Goal: Task Accomplishment & Management: Manage account settings

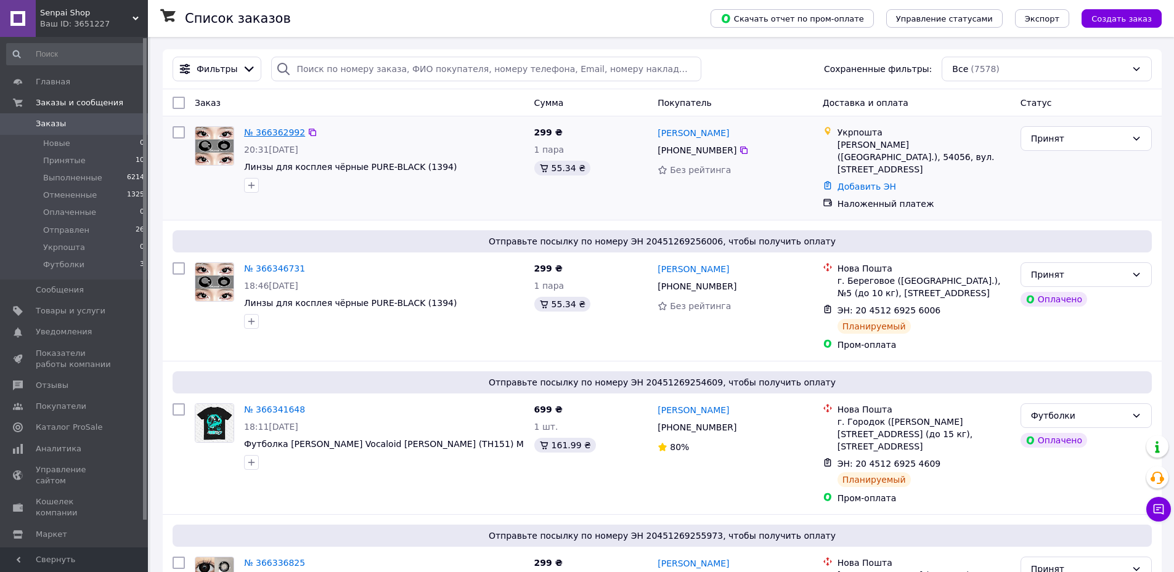
click at [267, 130] on link "№ 366362992" at bounding box center [274, 133] width 61 height 10
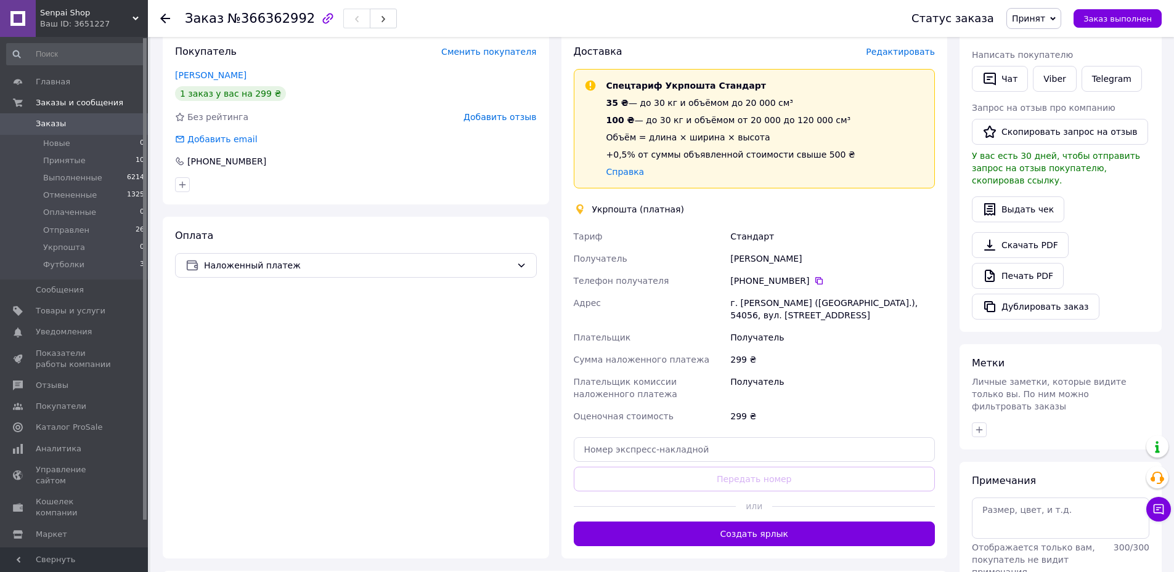
scroll to position [246, 0]
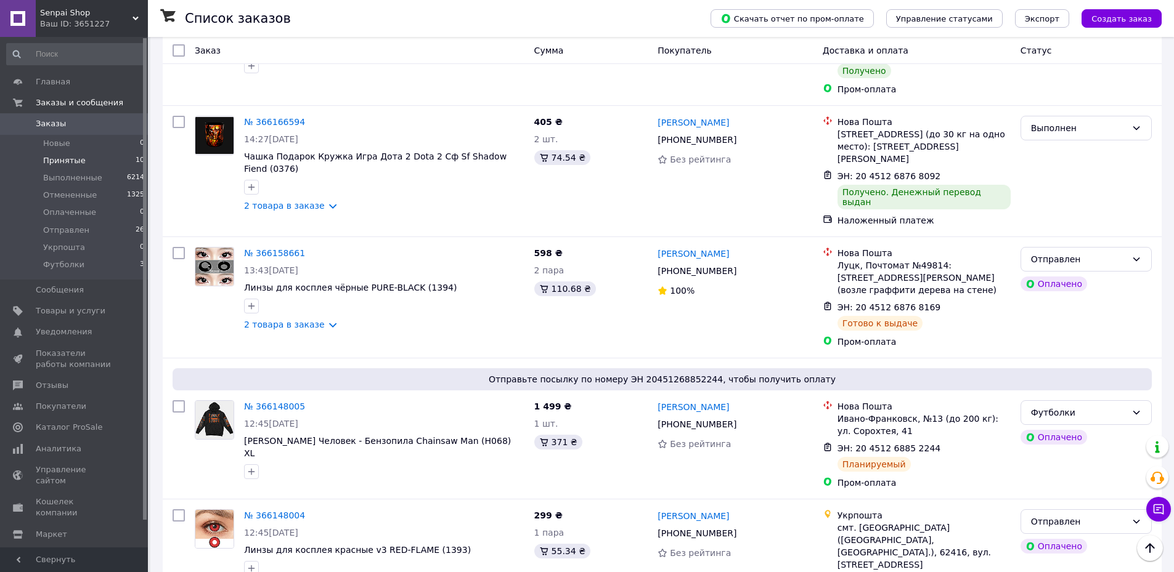
click at [38, 155] on li "Принятые 10" at bounding box center [76, 160] width 152 height 17
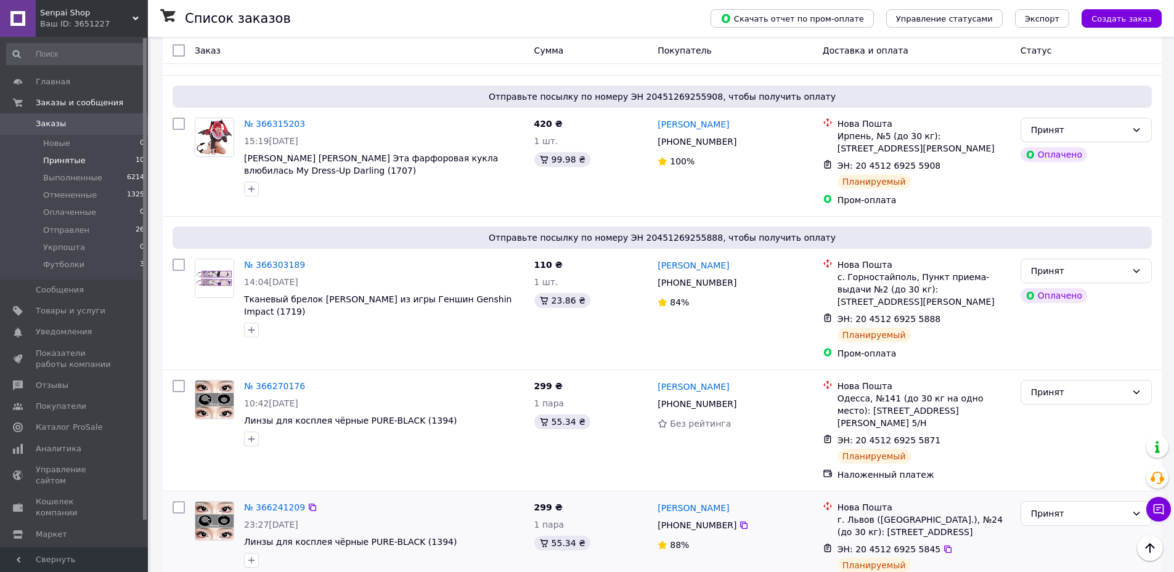
scroll to position [882, 0]
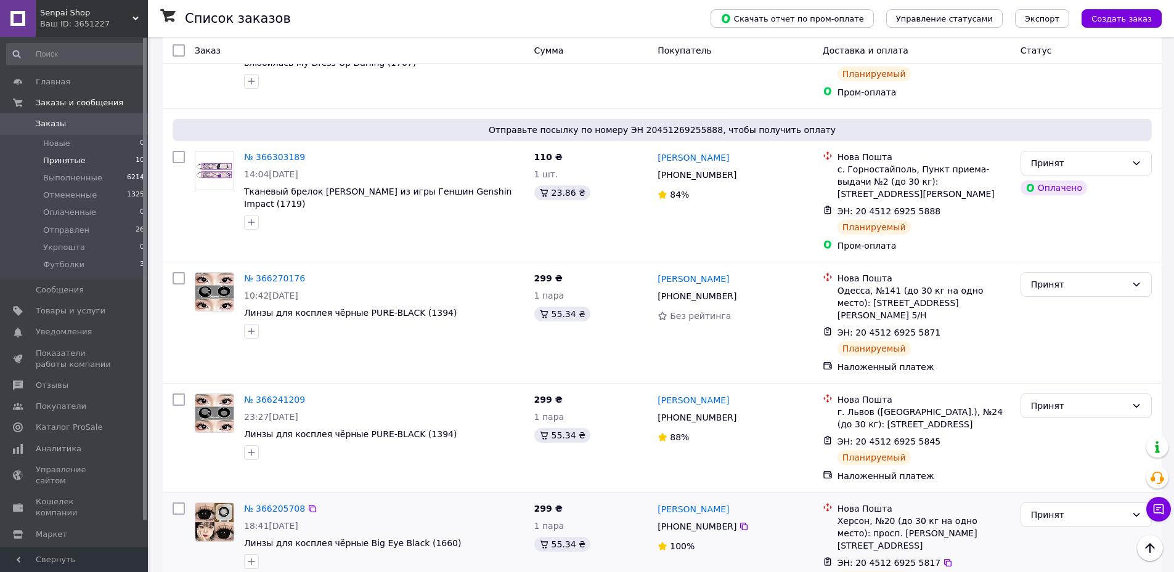
click at [259, 501] on div "№ 366205708" at bounding box center [274, 508] width 63 height 15
click at [263, 504] on link "№ 366205708" at bounding box center [274, 509] width 61 height 10
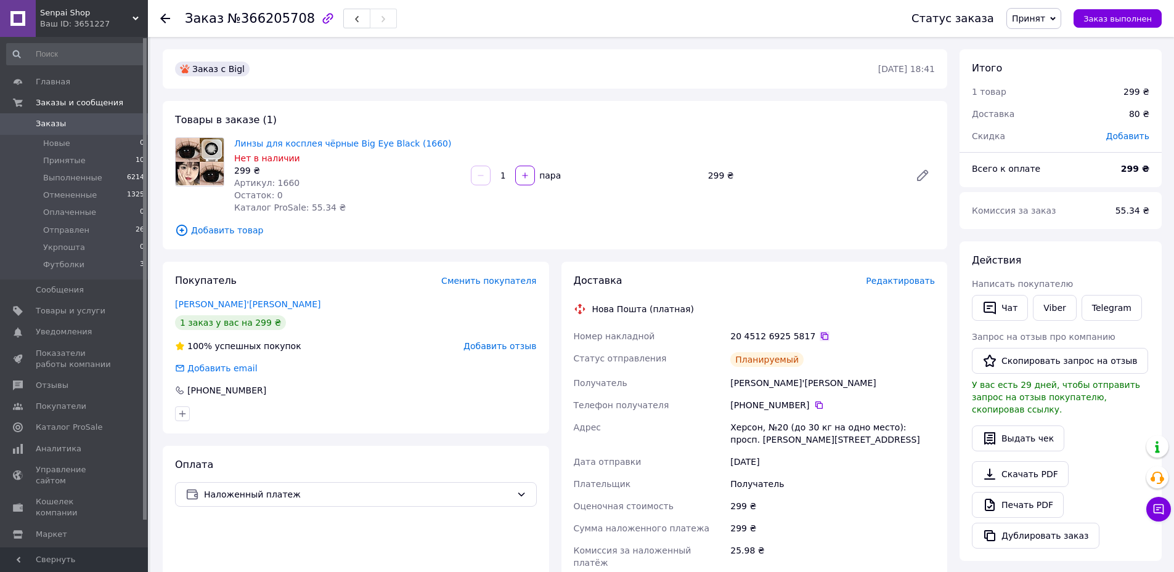
click at [821, 335] on icon at bounding box center [824, 336] width 7 height 7
click at [1039, 17] on span "Принят" at bounding box center [1027, 19] width 33 height 10
click at [1055, 104] on li "Отправлен" at bounding box center [1039, 98] width 65 height 18
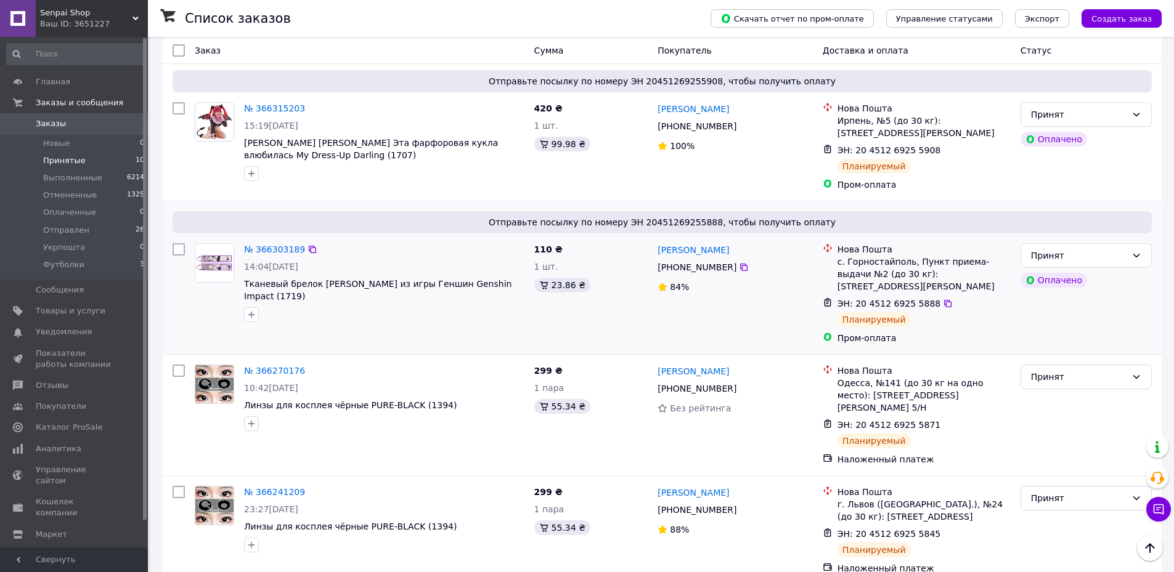
scroll to position [882, 0]
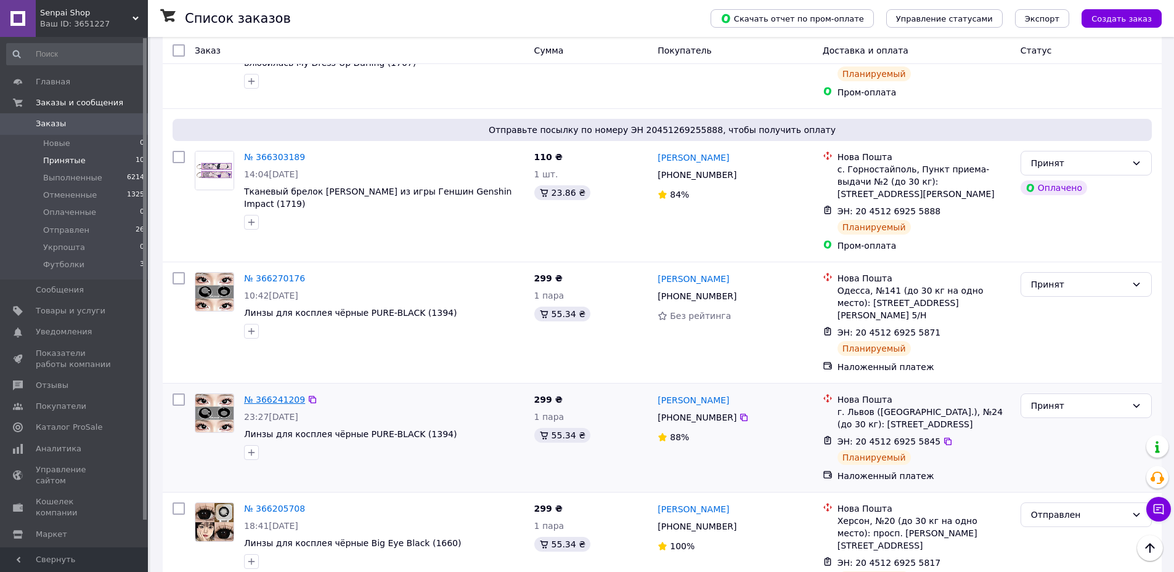
click at [266, 395] on link "№ 366241209" at bounding box center [274, 400] width 61 height 10
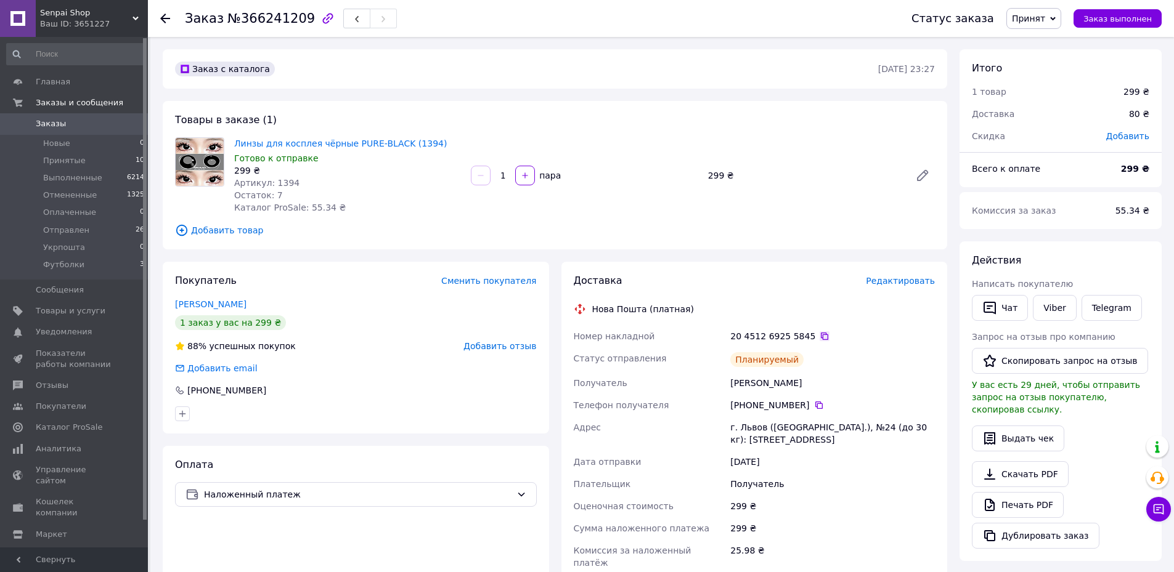
click at [819, 334] on icon at bounding box center [824, 336] width 10 height 10
click at [1045, 21] on span "Принят" at bounding box center [1027, 19] width 33 height 10
click at [1054, 97] on li "Отправлен" at bounding box center [1039, 98] width 65 height 18
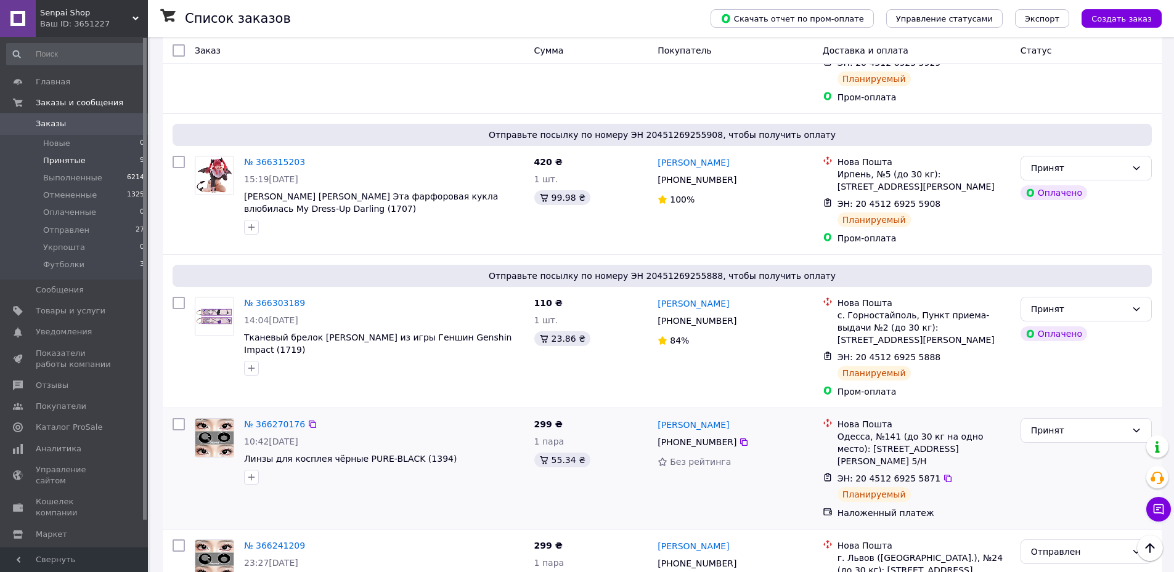
scroll to position [882, 0]
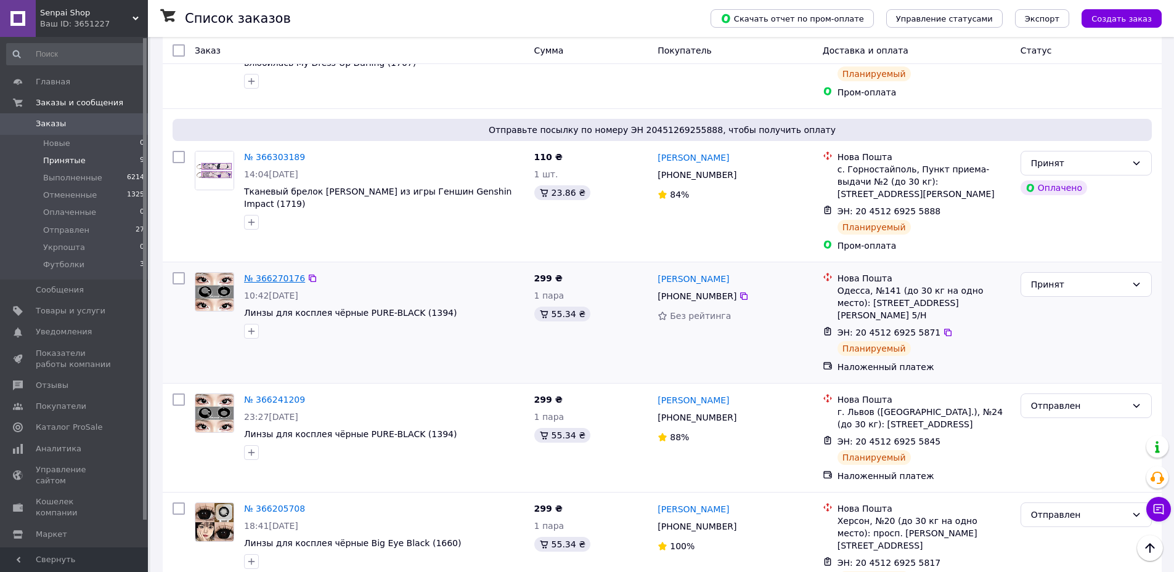
click at [261, 274] on link "№ 366270176" at bounding box center [274, 279] width 61 height 10
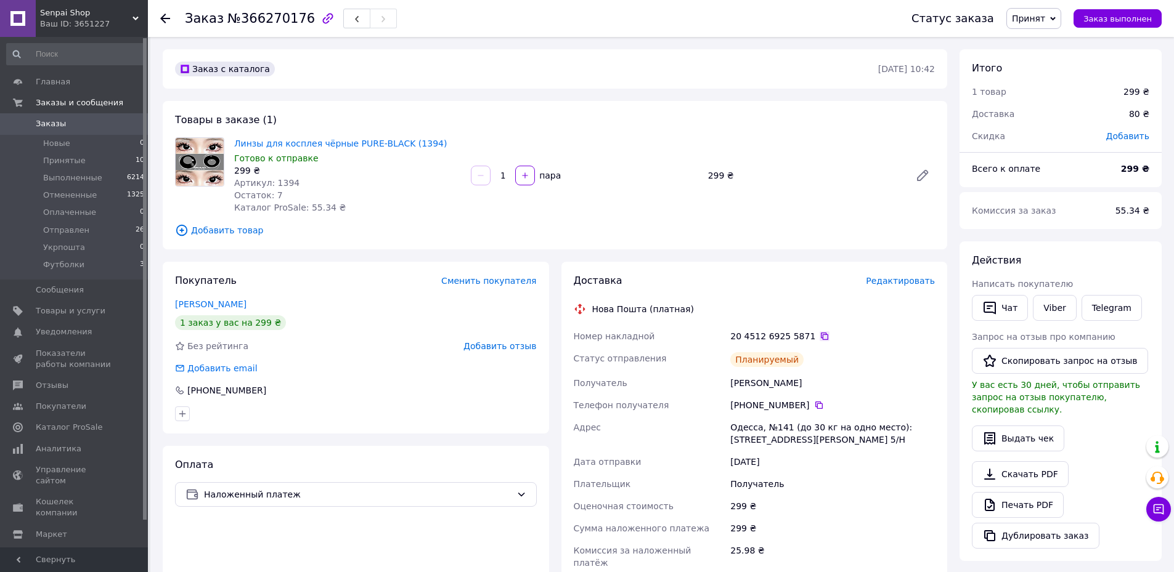
click at [806, 335] on div "20 4512 6925 5871" at bounding box center [832, 336] width 205 height 12
click at [821, 336] on icon at bounding box center [824, 336] width 7 height 7
click at [1037, 23] on span "Принят" at bounding box center [1027, 19] width 33 height 10
click at [1049, 100] on li "Отправлен" at bounding box center [1039, 98] width 65 height 18
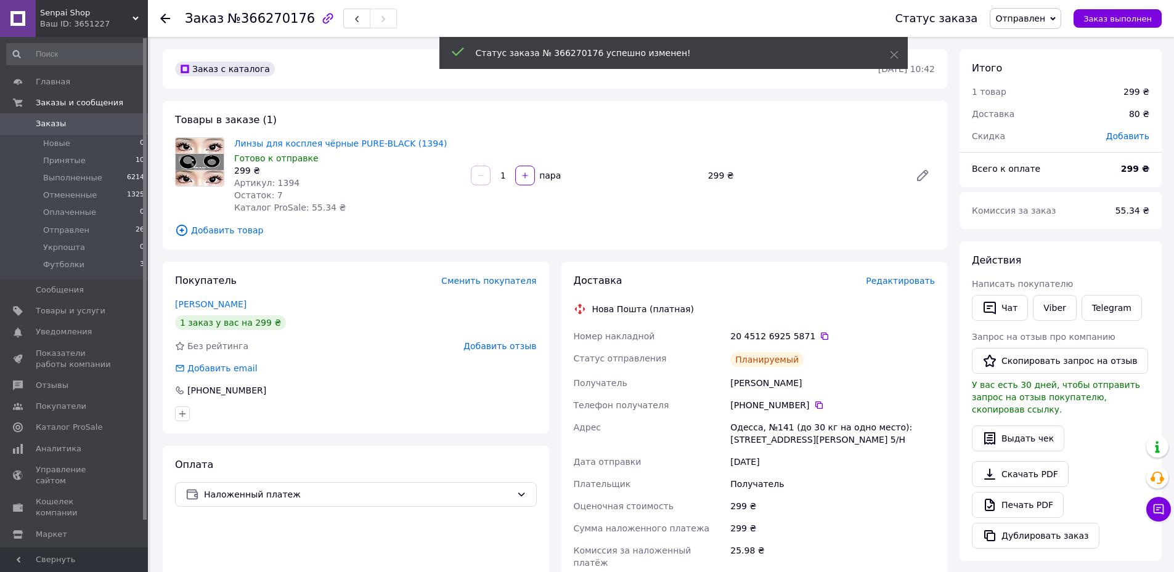
drag, startPoint x: 614, startPoint y: 286, endPoint x: 599, endPoint y: 290, distance: 14.6
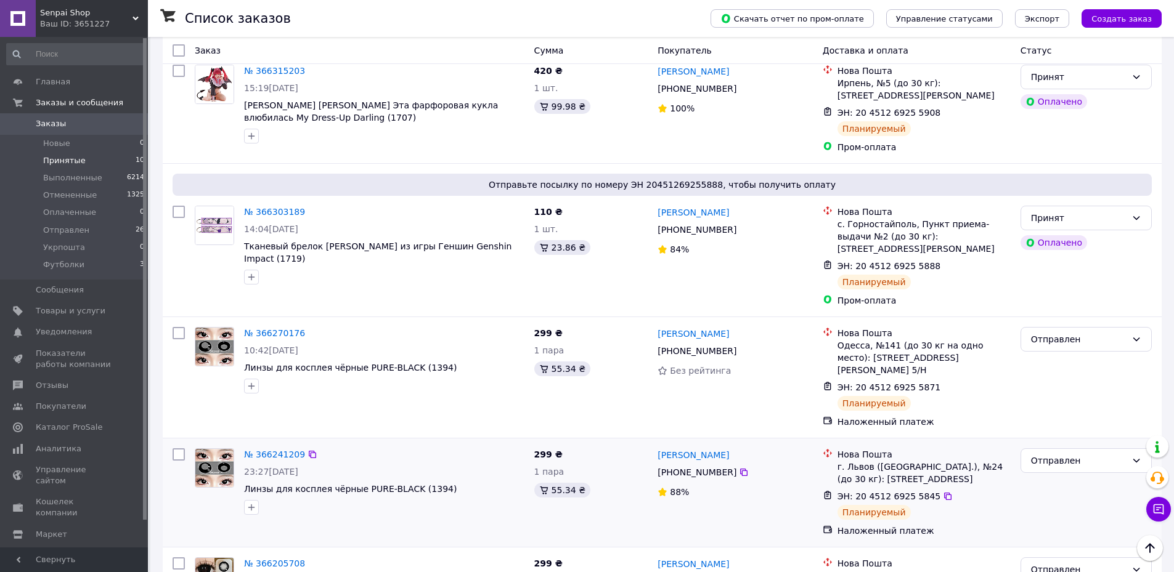
scroll to position [882, 0]
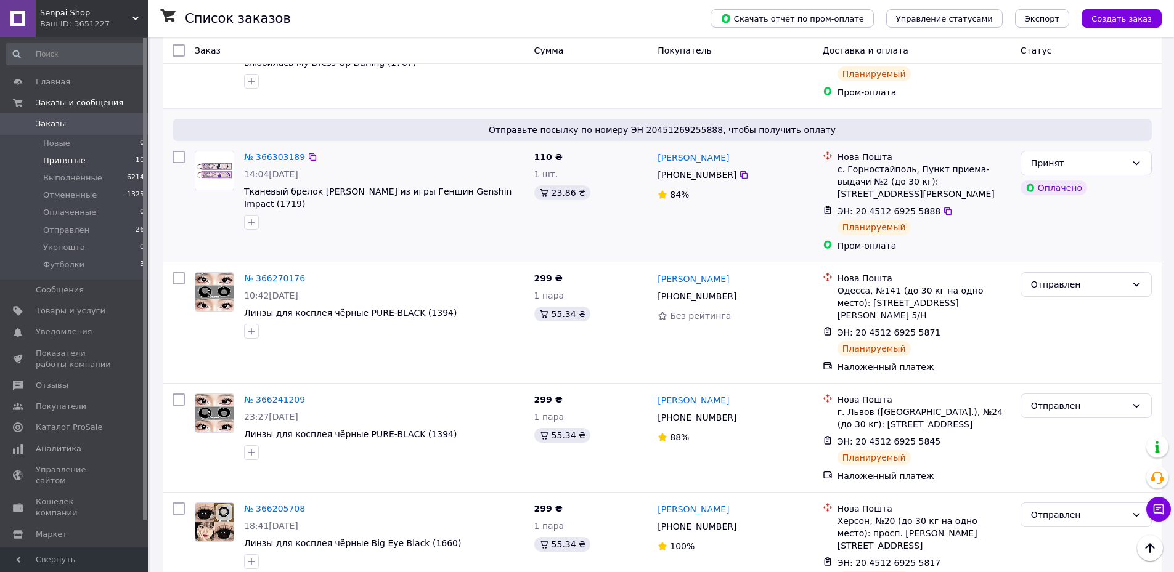
click at [275, 152] on link "№ 366303189" at bounding box center [274, 157] width 61 height 10
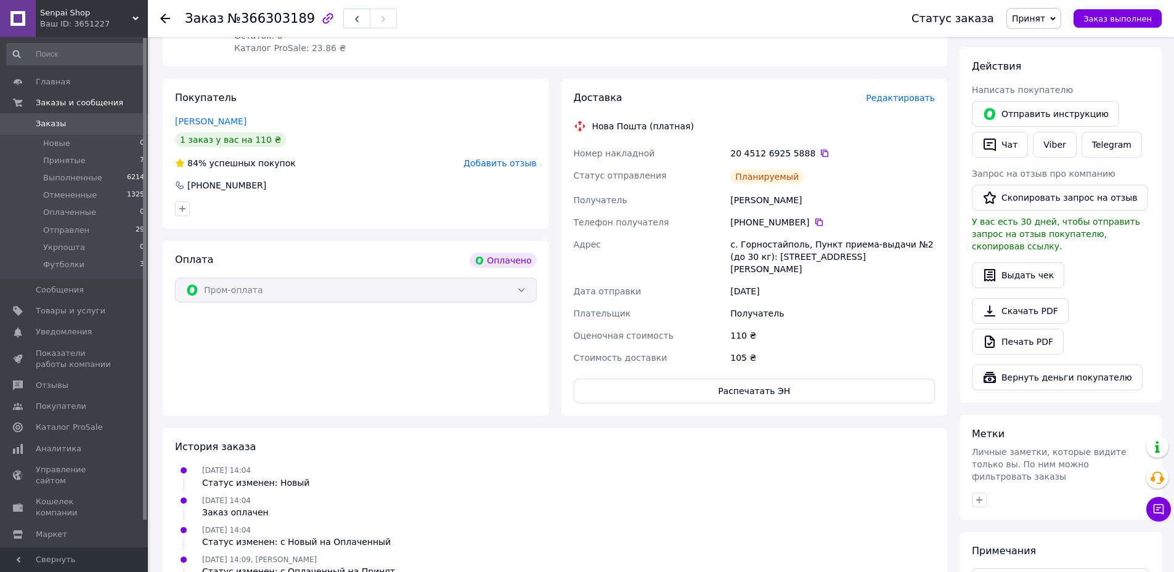
scroll to position [246, 0]
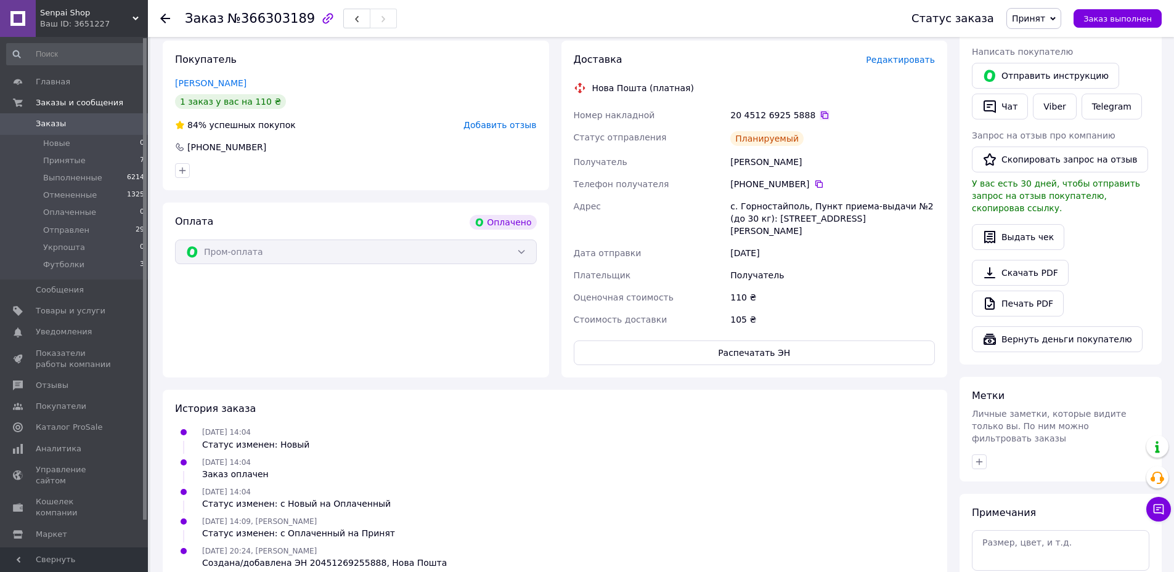
click at [819, 115] on icon at bounding box center [824, 115] width 10 height 10
click at [1045, 16] on span "Принят" at bounding box center [1027, 19] width 33 height 10
click at [1044, 93] on li "Отправлен" at bounding box center [1039, 98] width 65 height 18
drag, startPoint x: 700, startPoint y: 232, endPoint x: 686, endPoint y: 233, distance: 14.2
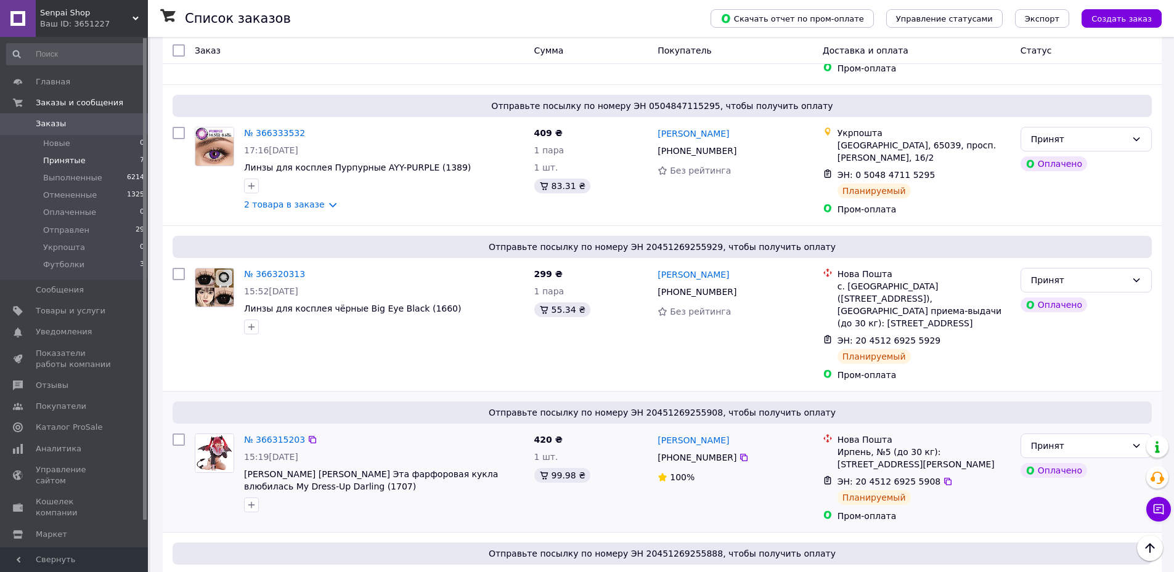
scroll to position [554, 0]
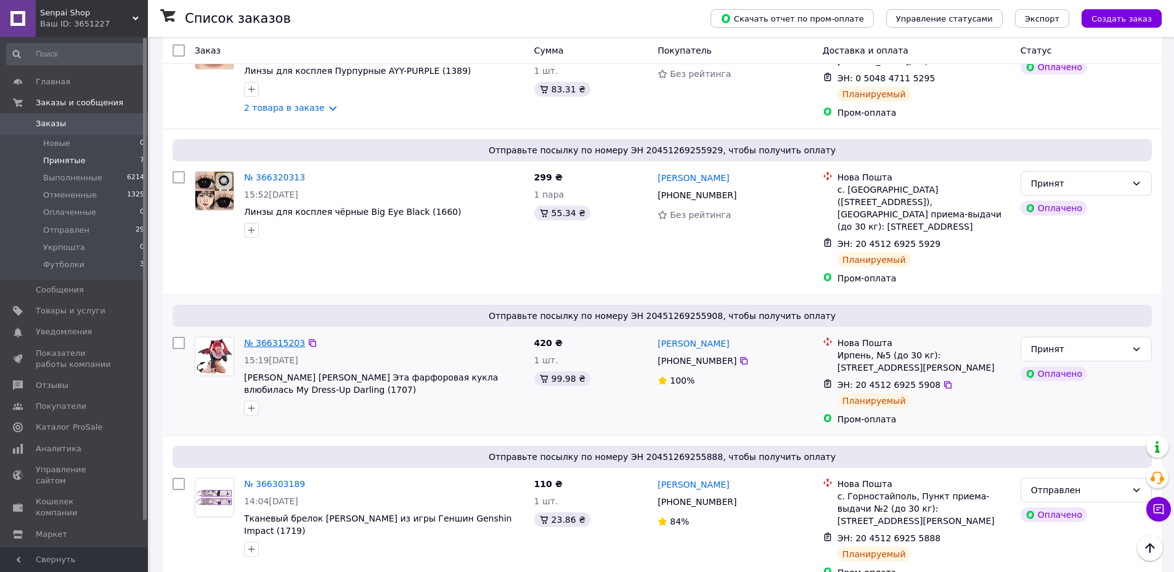
click at [278, 338] on link "№ 366315203" at bounding box center [274, 343] width 61 height 10
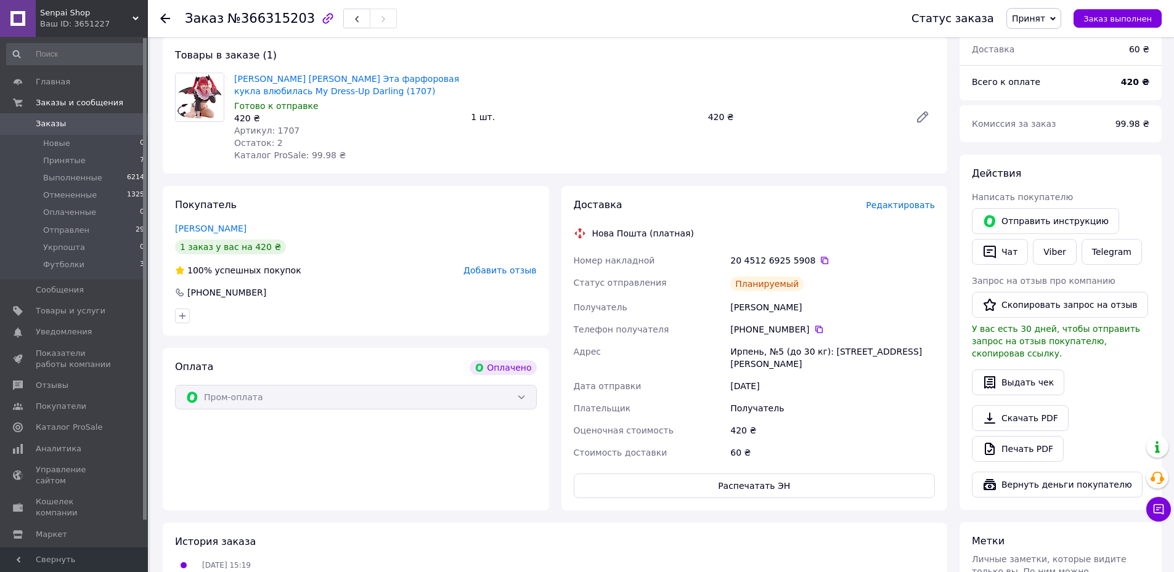
scroll to position [123, 0]
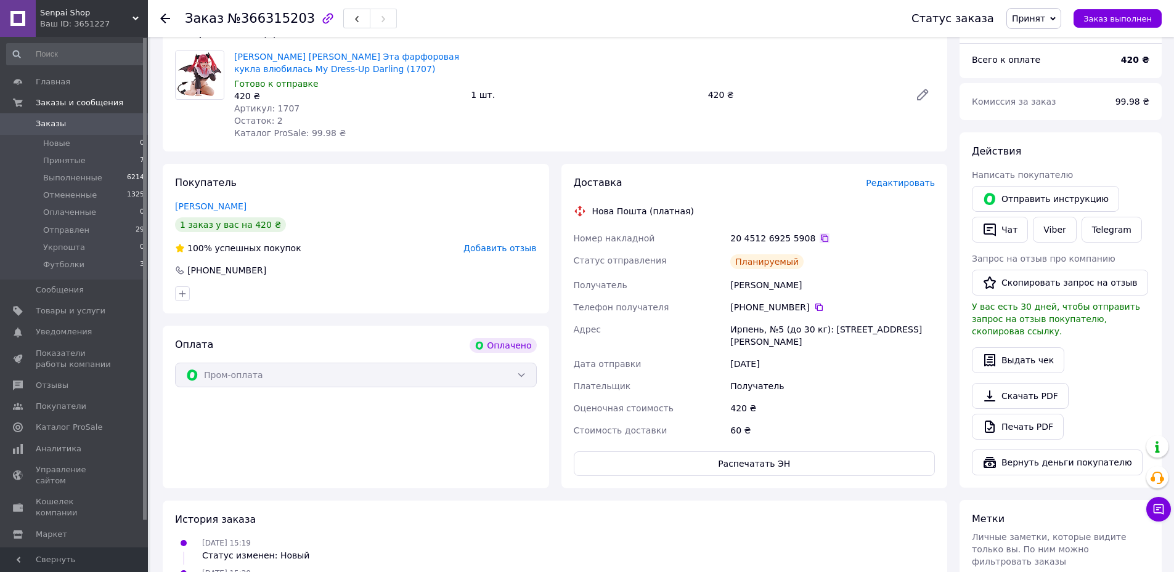
click at [821, 241] on icon at bounding box center [824, 238] width 7 height 7
click at [1051, 24] on span "Принят" at bounding box center [1033, 18] width 55 height 21
click at [1049, 100] on li "Отправлен" at bounding box center [1039, 98] width 65 height 18
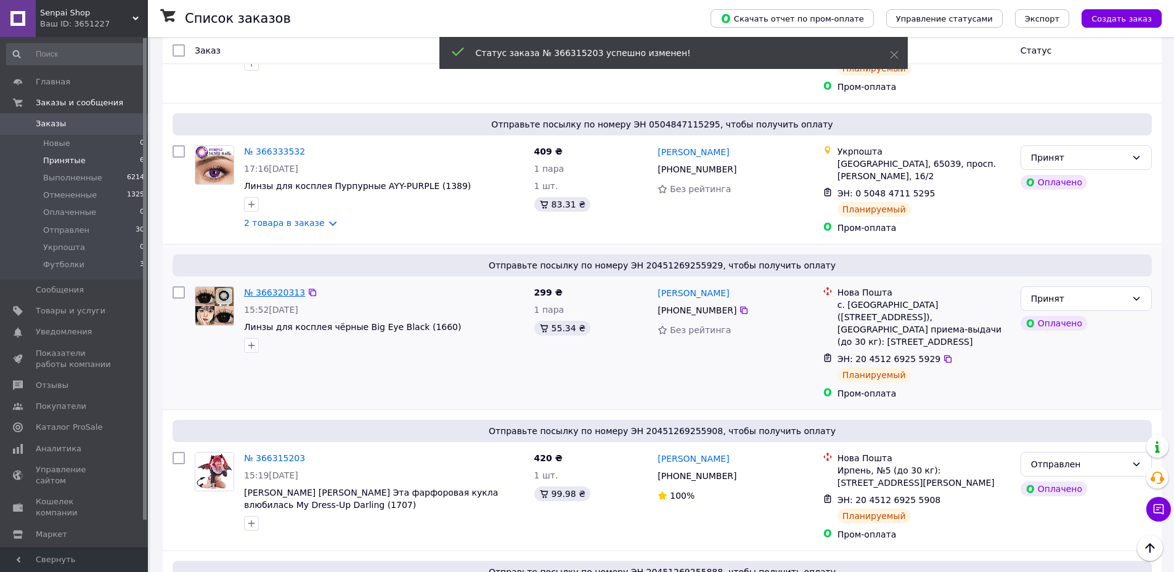
scroll to position [431, 0]
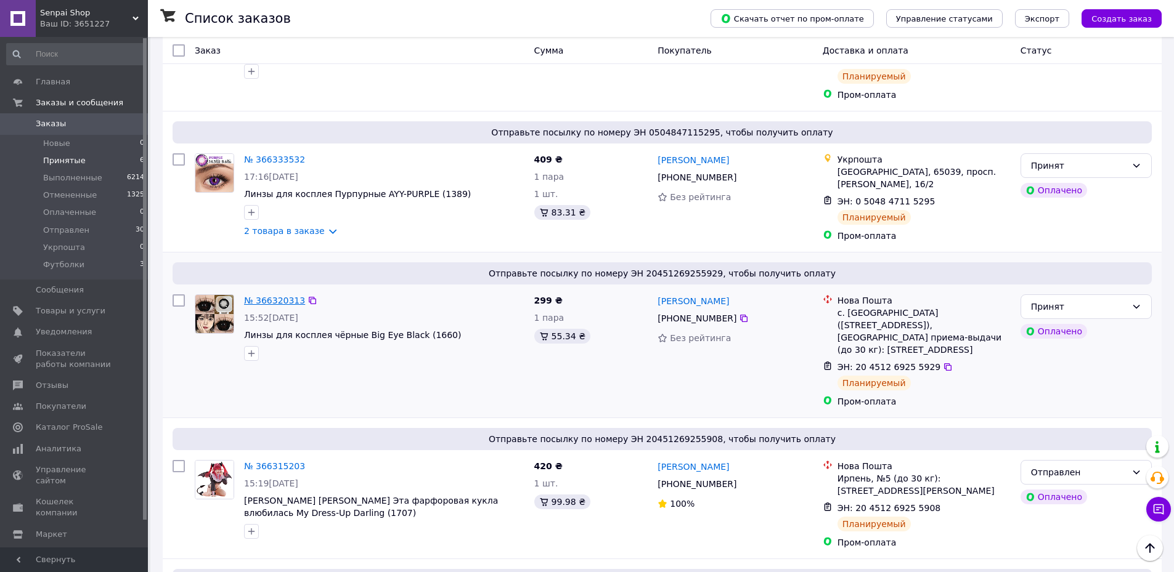
click at [262, 296] on link "№ 366320313" at bounding box center [274, 301] width 61 height 10
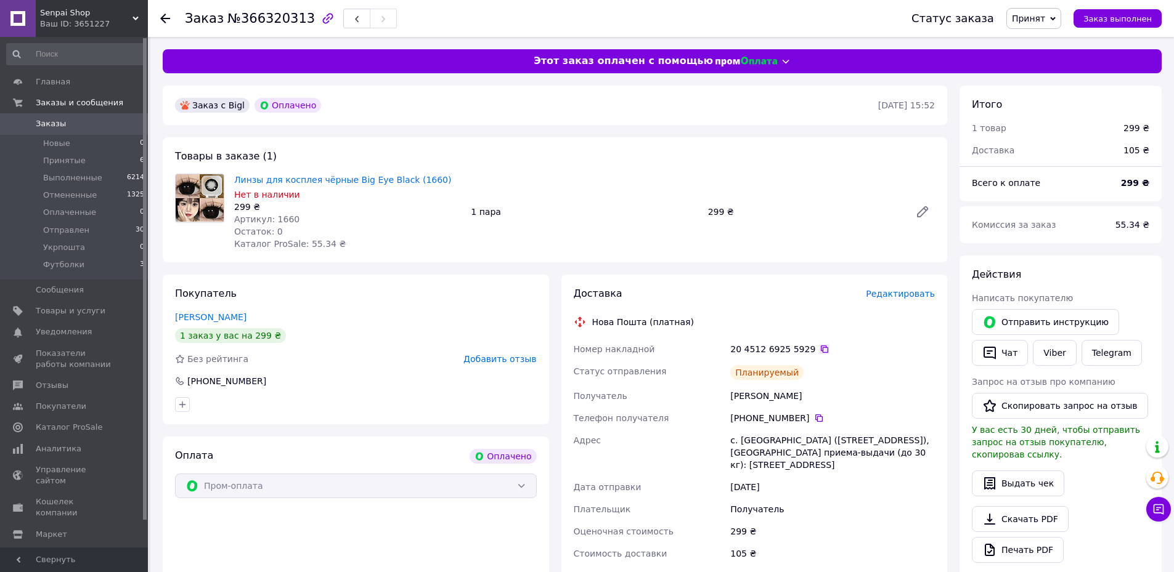
click at [821, 346] on icon at bounding box center [824, 349] width 7 height 7
click at [1045, 17] on span "Принят" at bounding box center [1027, 19] width 33 height 10
click at [1043, 92] on li "Отправлен" at bounding box center [1039, 98] width 65 height 18
drag, startPoint x: 1034, startPoint y: 107, endPoint x: 909, endPoint y: 160, distance: 135.8
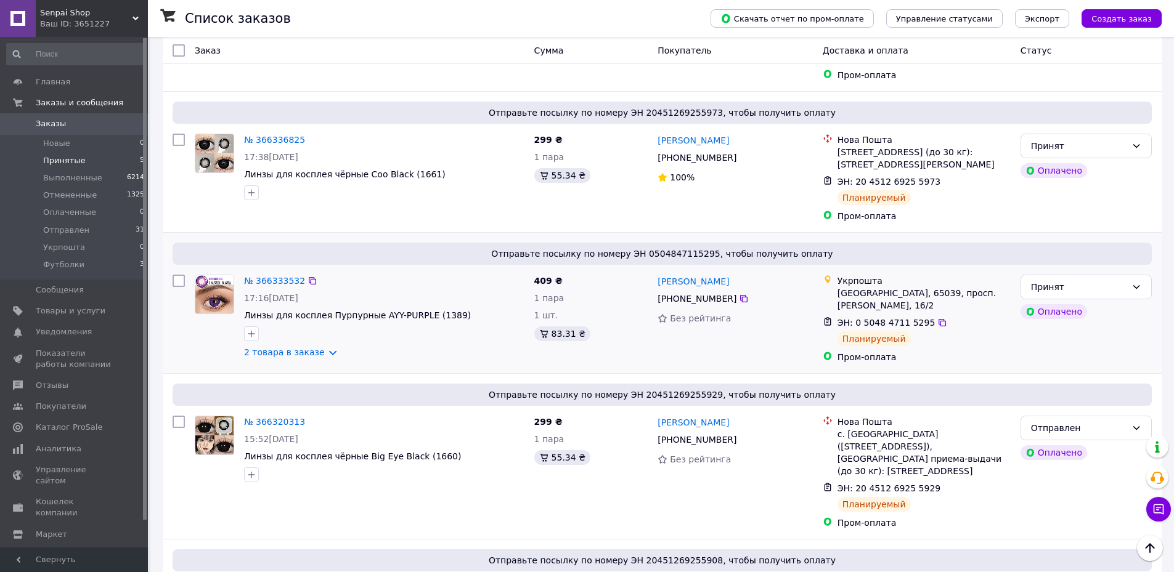
scroll to position [290, 0]
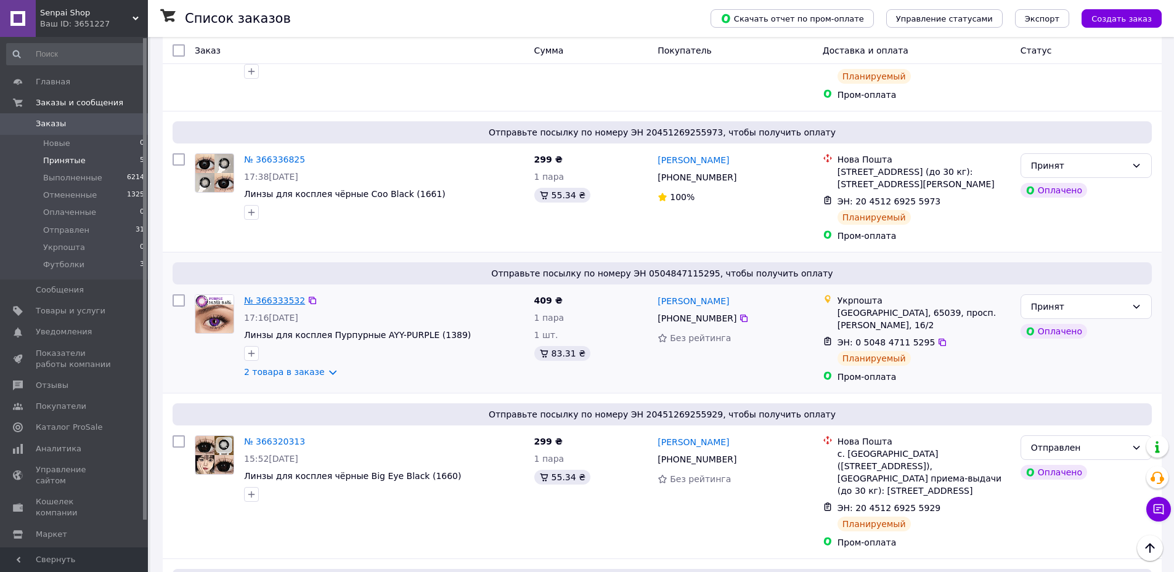
click at [272, 296] on link "№ 366333532" at bounding box center [274, 301] width 61 height 10
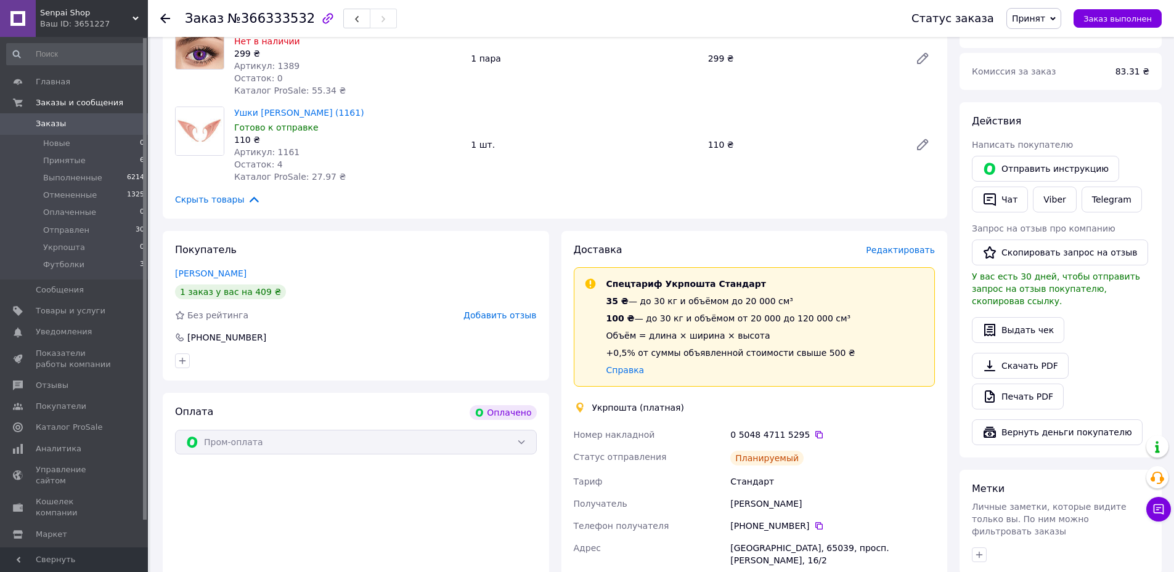
scroll to position [308, 0]
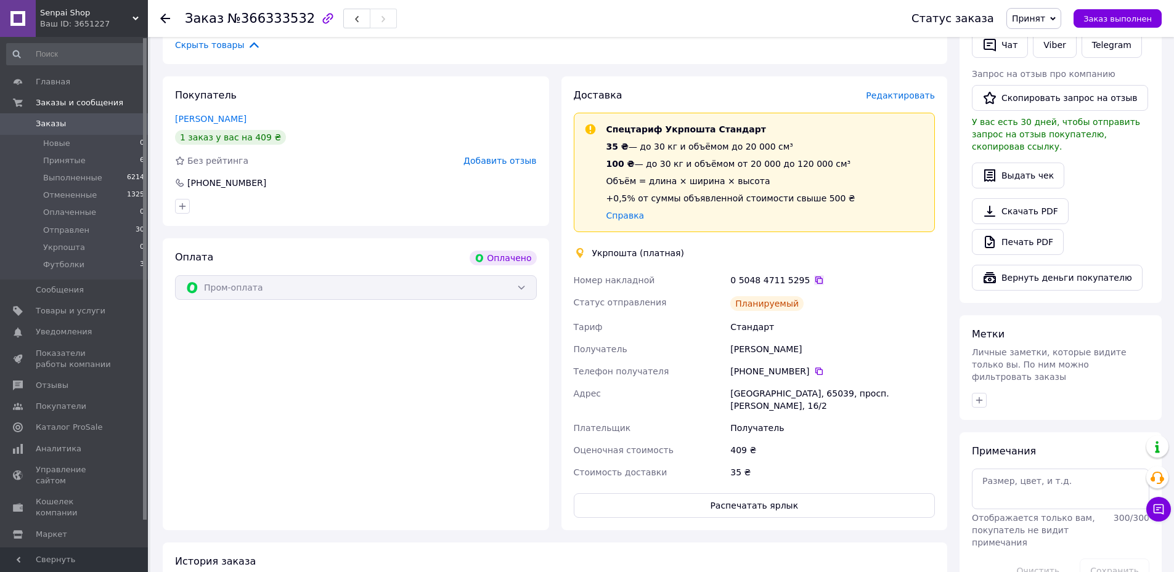
click at [814, 277] on icon at bounding box center [819, 280] width 10 height 10
click at [1042, 23] on span "Принят" at bounding box center [1033, 18] width 55 height 21
click at [1042, 100] on li "Отправлен" at bounding box center [1039, 98] width 65 height 18
drag, startPoint x: 955, startPoint y: 147, endPoint x: 944, endPoint y: 150, distance: 12.1
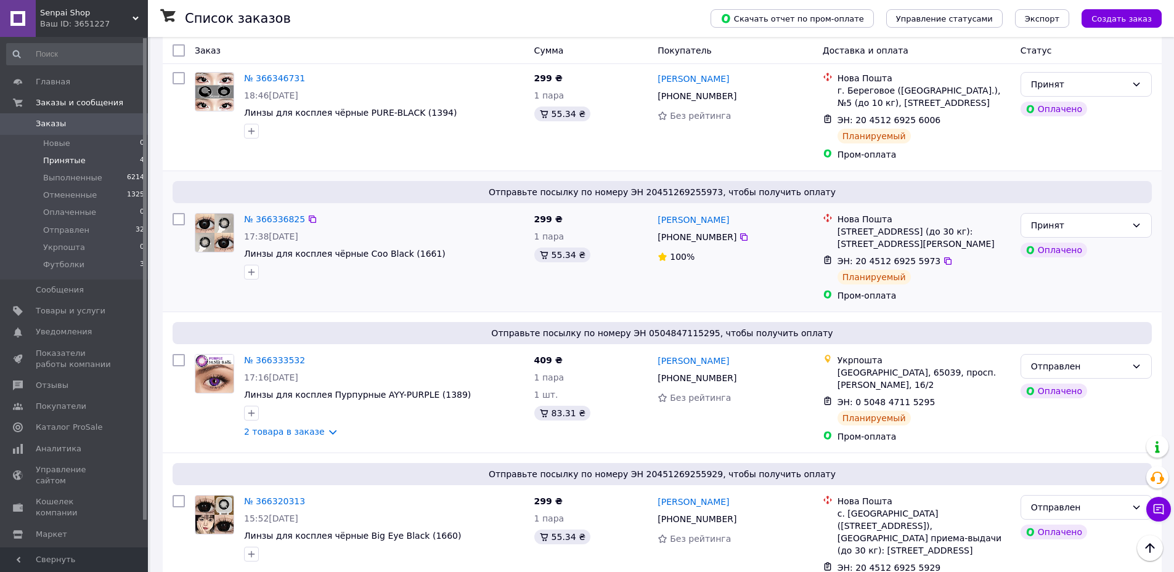
scroll to position [211, 0]
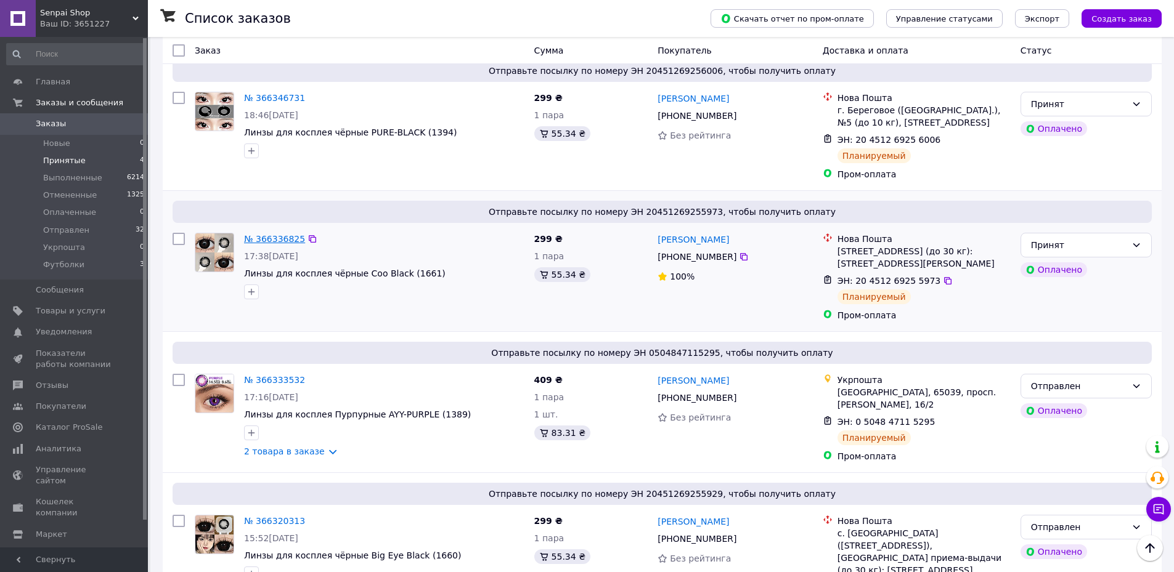
click at [264, 234] on link "№ 366336825" at bounding box center [274, 239] width 61 height 10
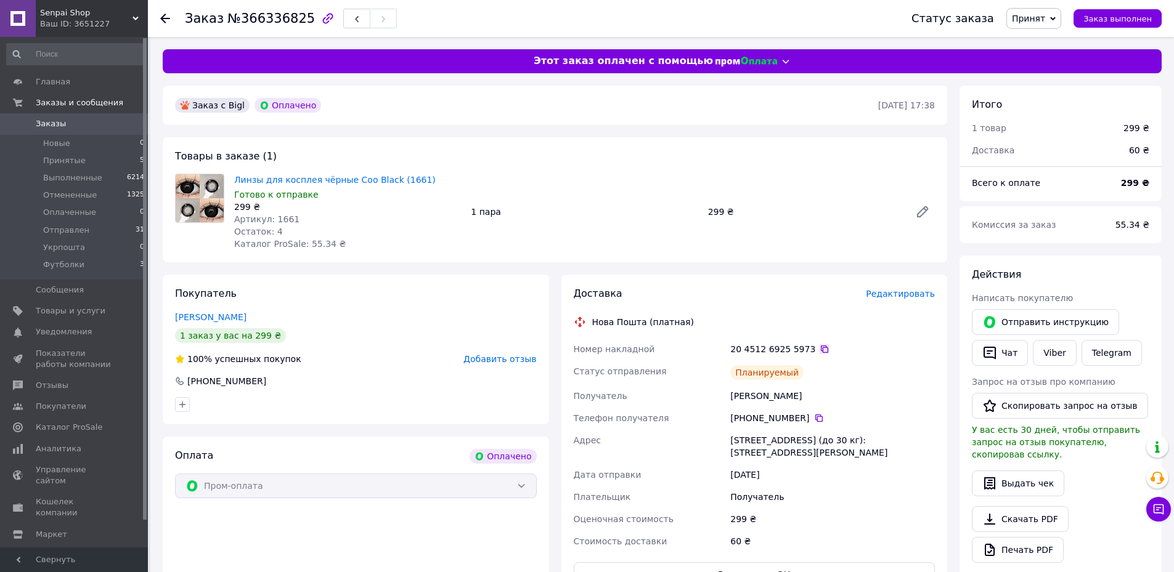
click at [819, 347] on icon at bounding box center [824, 349] width 10 height 10
click at [1061, 9] on span "Принят" at bounding box center [1033, 18] width 55 height 21
click at [1048, 95] on li "Отправлен" at bounding box center [1039, 98] width 65 height 18
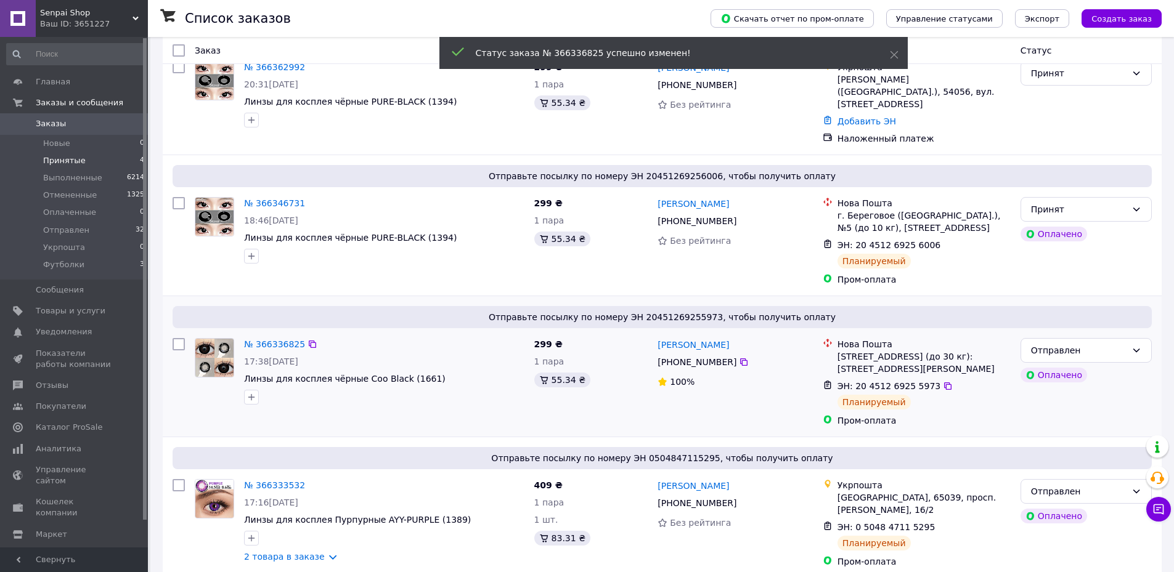
scroll to position [107, 0]
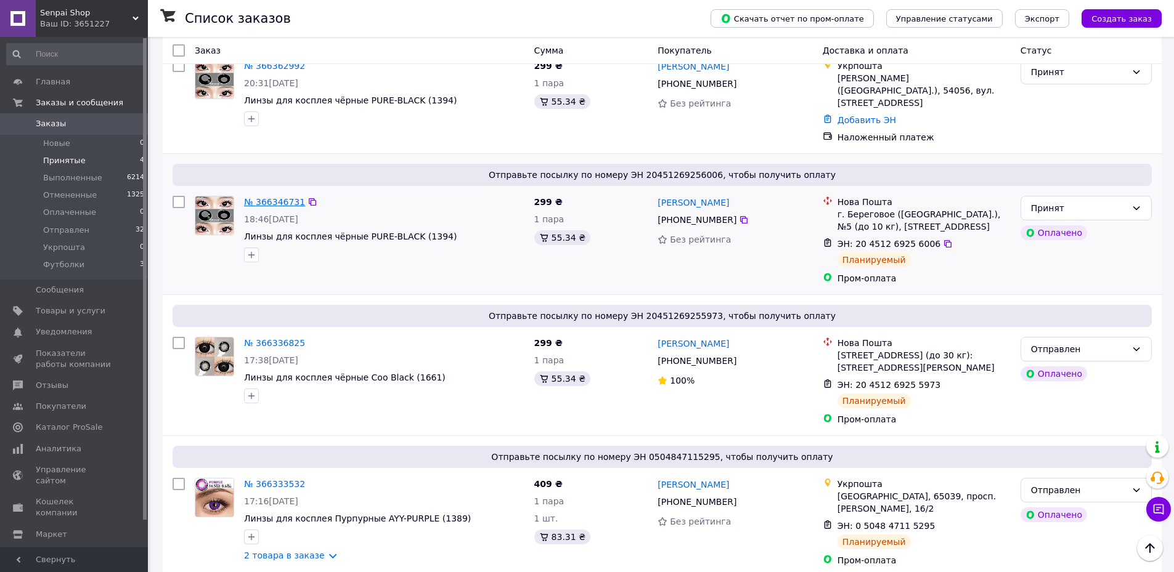
click at [257, 197] on link "№ 366346731" at bounding box center [274, 202] width 61 height 10
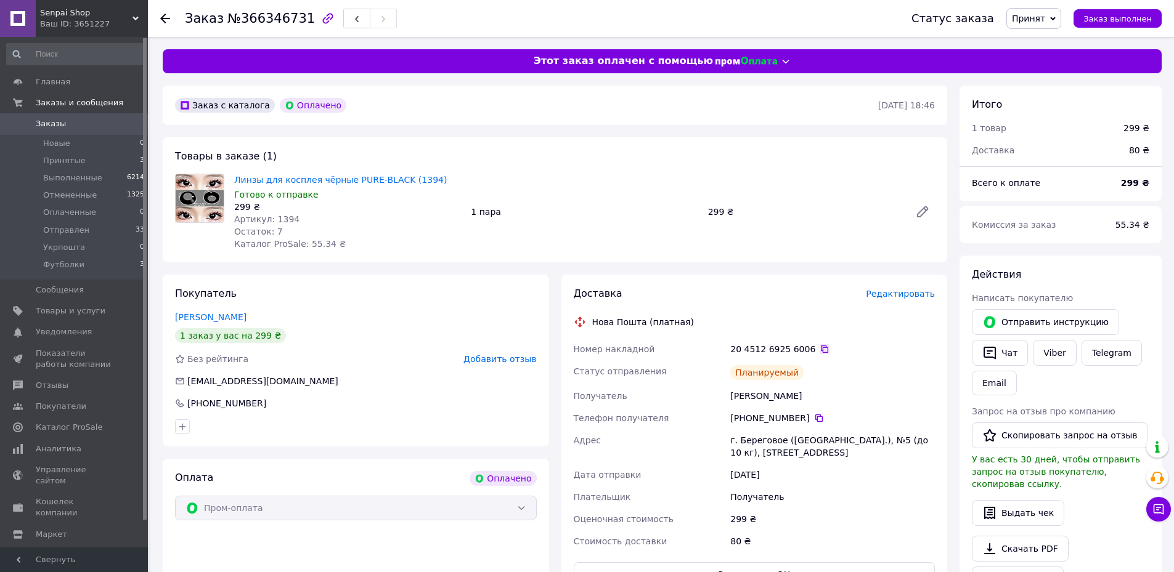
click at [819, 344] on icon at bounding box center [824, 349] width 10 height 10
click at [1058, 18] on span "Принят" at bounding box center [1033, 18] width 55 height 21
click at [1045, 97] on li "Отправлен" at bounding box center [1039, 98] width 65 height 18
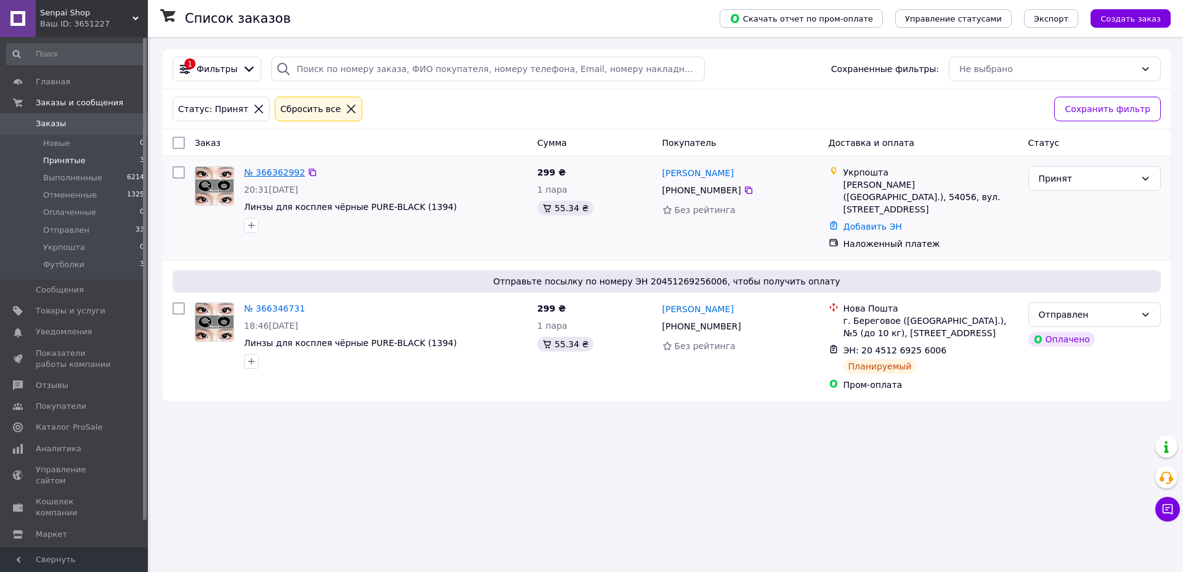
click at [271, 169] on link "№ 366362992" at bounding box center [274, 173] width 61 height 10
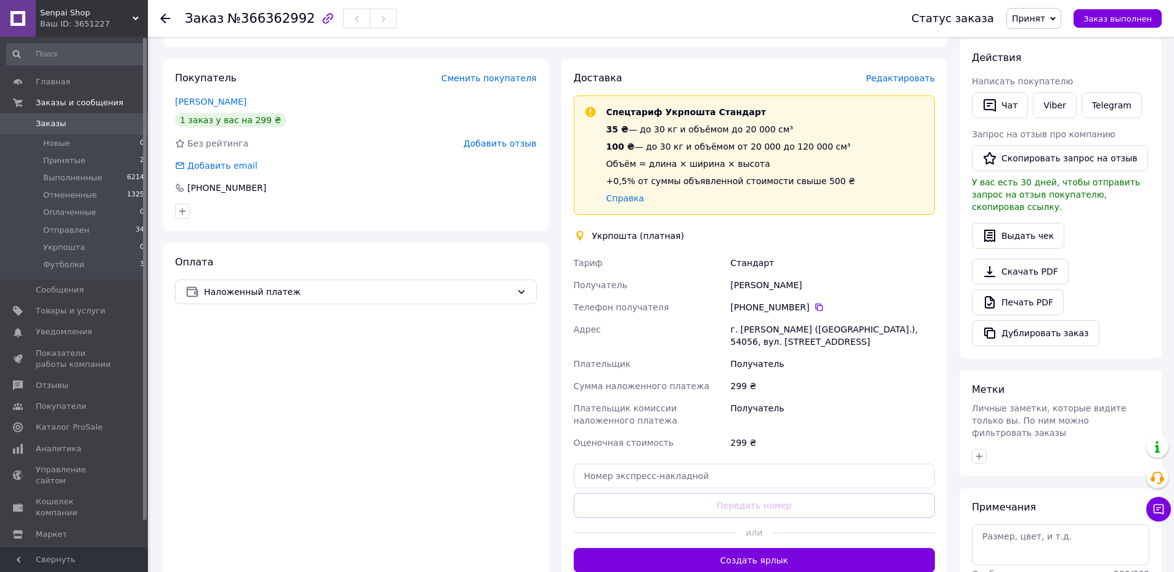
scroll to position [246, 0]
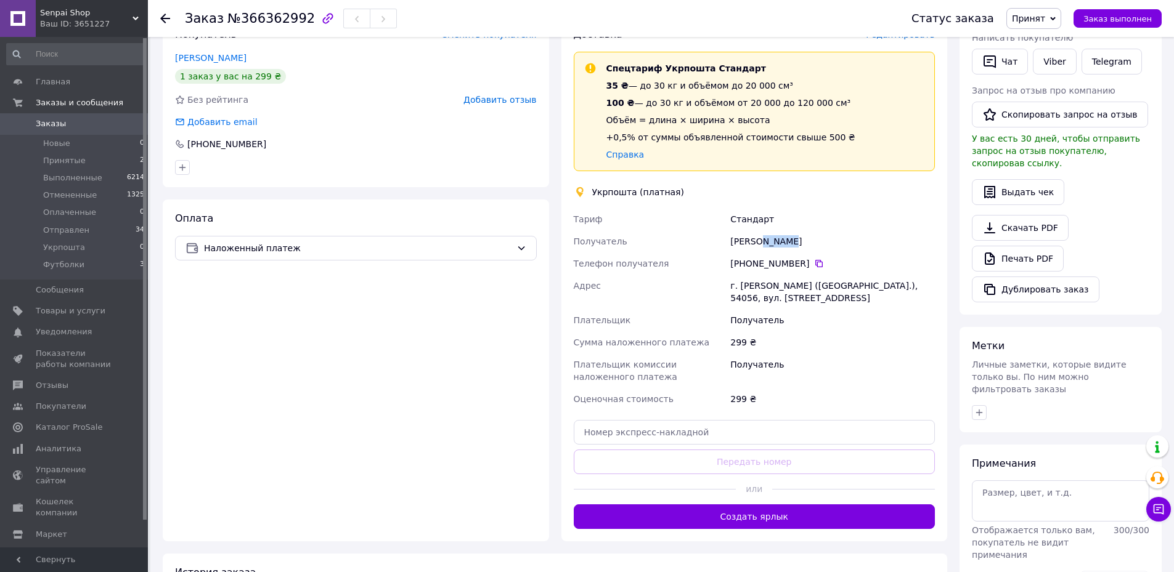
drag, startPoint x: 798, startPoint y: 241, endPoint x: 758, endPoint y: 243, distance: 39.5
click at [758, 243] on div "[PERSON_NAME]" at bounding box center [832, 241] width 209 height 22
copy div "Рапина"
drag, startPoint x: 726, startPoint y: 242, endPoint x: 758, endPoint y: 241, distance: 31.4
click at [758, 241] on div "[PERSON_NAME] Получатель [PERSON_NAME] Телефон получателя [PHONE_NUMBER]   Адре…" at bounding box center [754, 309] width 367 height 202
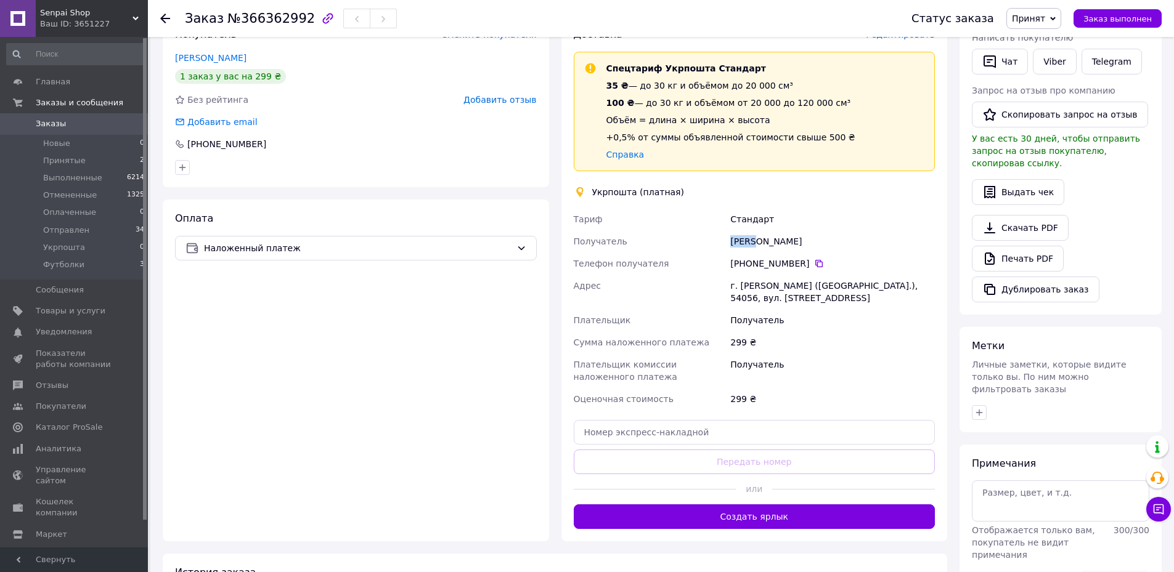
copy div "Получатель [PERSON_NAME]"
click at [814, 264] on icon at bounding box center [819, 264] width 10 height 10
drag, startPoint x: 862, startPoint y: 285, endPoint x: 885, endPoint y: 286, distance: 22.8
click at [885, 286] on div "г. [PERSON_NAME] ([GEOGRAPHIC_DATA].), 54056, вул. [STREET_ADDRESS]" at bounding box center [832, 292] width 209 height 34
copy div "54056"
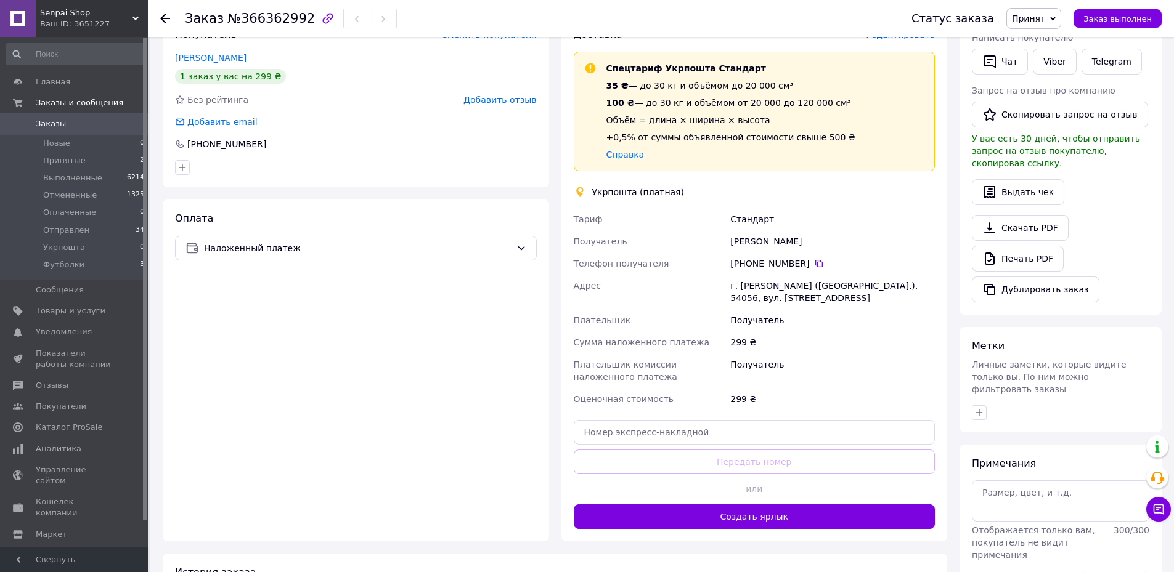
click at [1055, 20] on icon at bounding box center [1053, 19] width 6 height 6
click at [1053, 109] on li "Укрпошта" at bounding box center [1039, 117] width 65 height 18
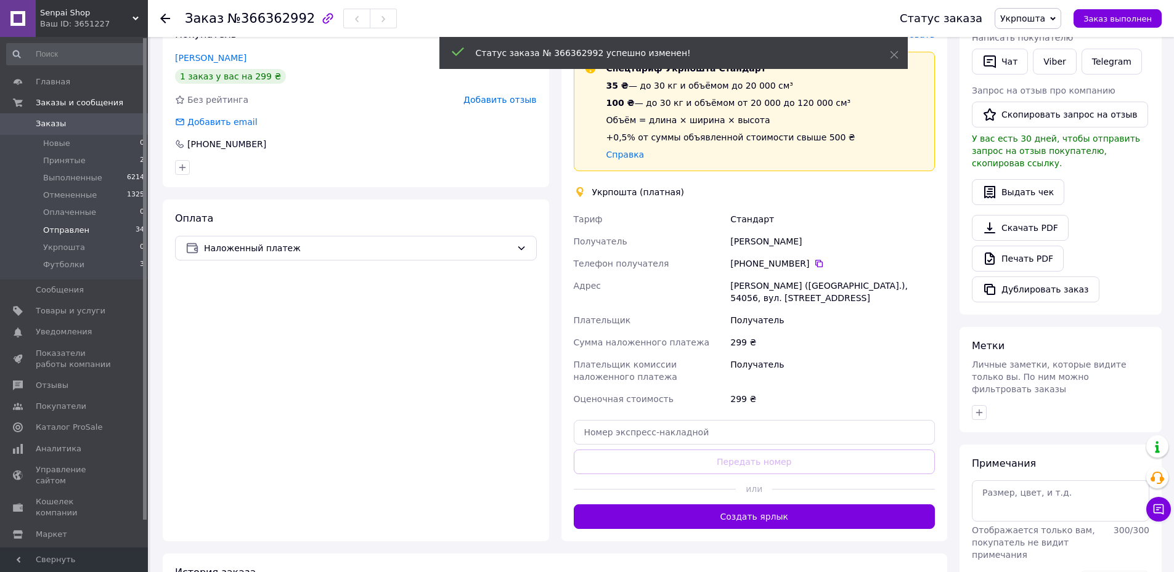
click at [73, 227] on span "Отправлен" at bounding box center [66, 230] width 46 height 11
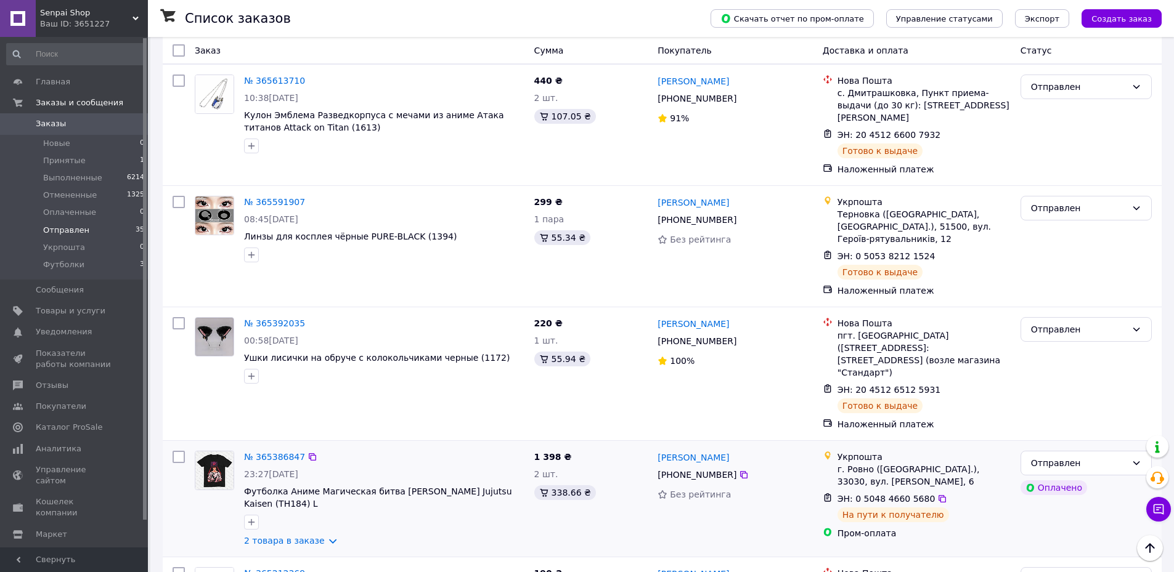
scroll to position [3731, 0]
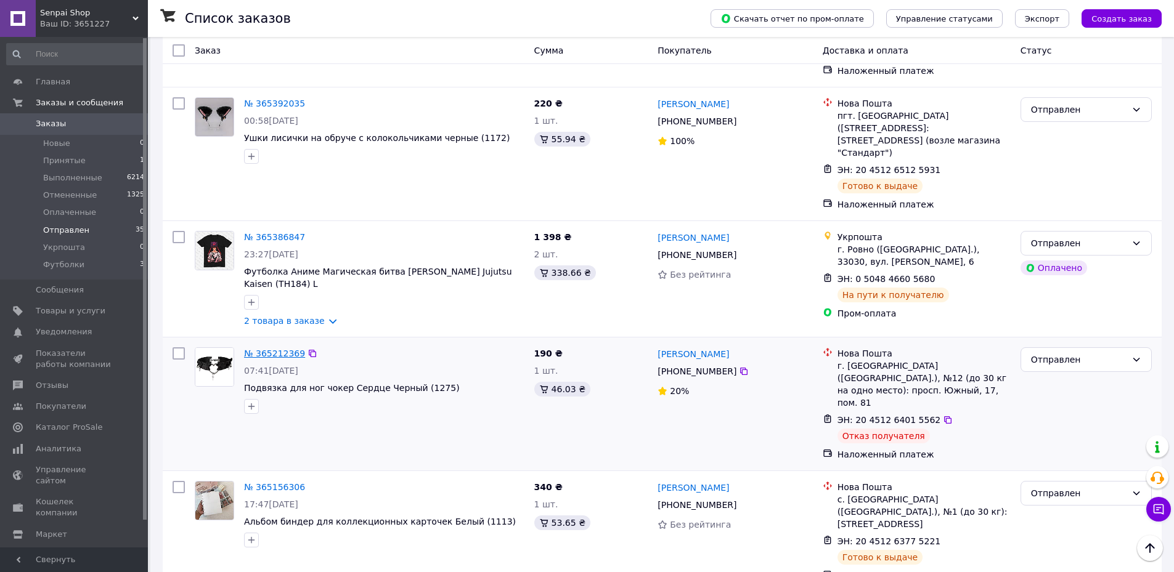
click at [279, 349] on link "№ 365212369" at bounding box center [274, 354] width 61 height 10
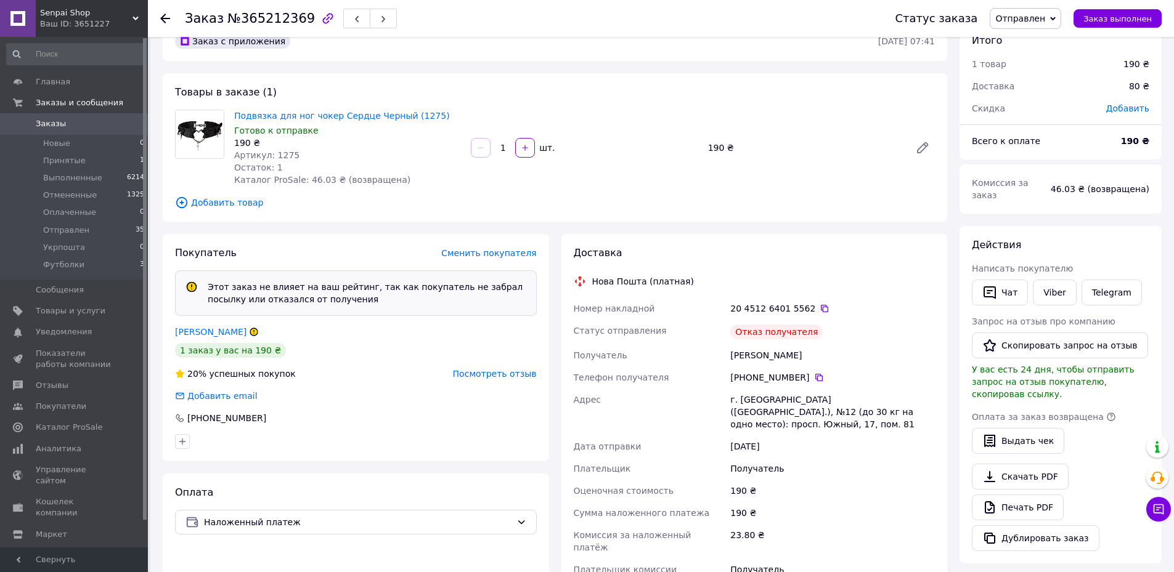
scroll to position [123, 0]
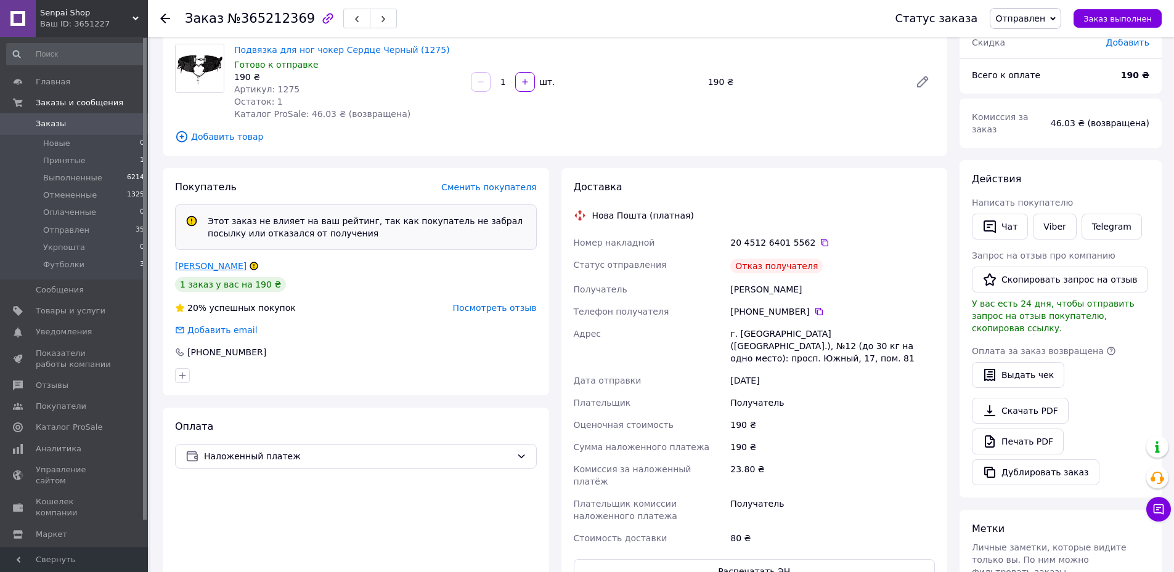
click at [211, 264] on link "[PERSON_NAME]" at bounding box center [210, 266] width 71 height 10
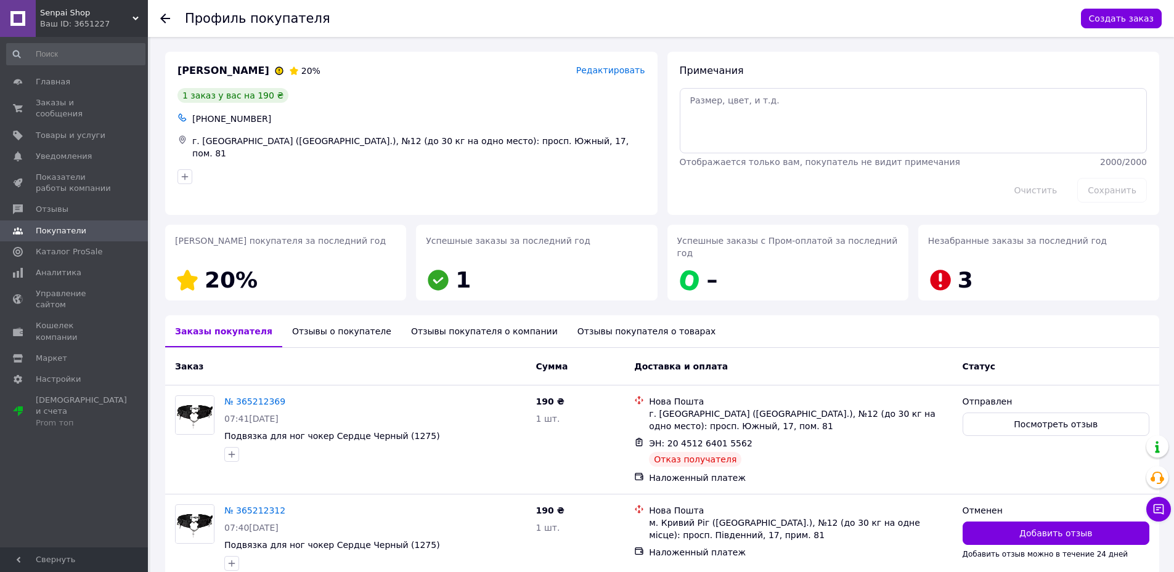
click at [310, 315] on div "Отзывы о покупателе" at bounding box center [341, 331] width 119 height 32
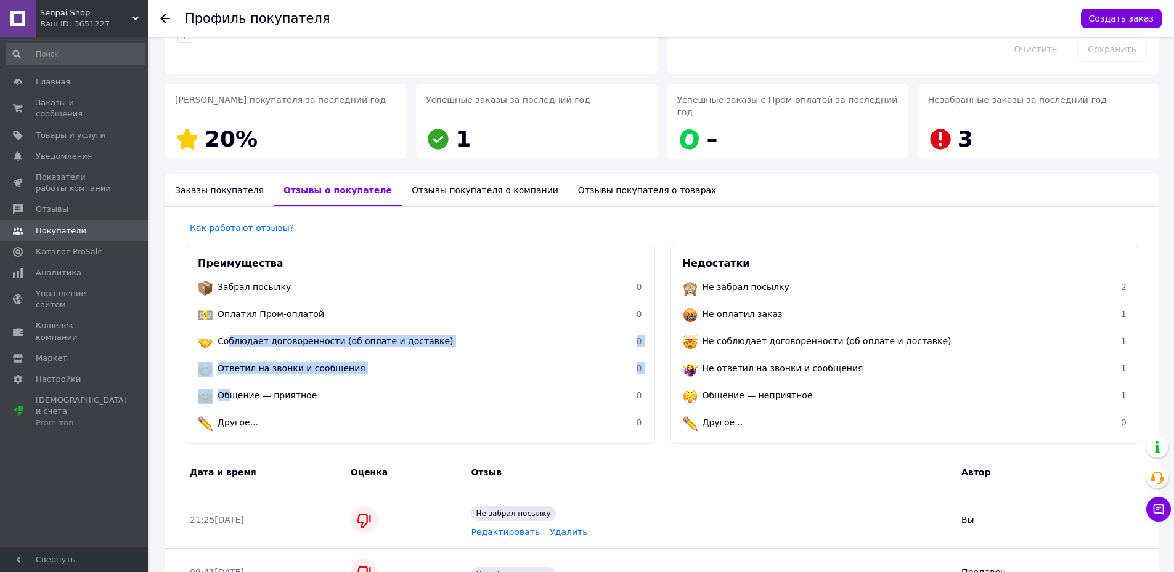
click at [228, 316] on ul "Забрал посылку 0 Оплатил Пром-оплатой 0 Соблюдает договоренности (об оплате и д…" at bounding box center [420, 356] width 444 height 163
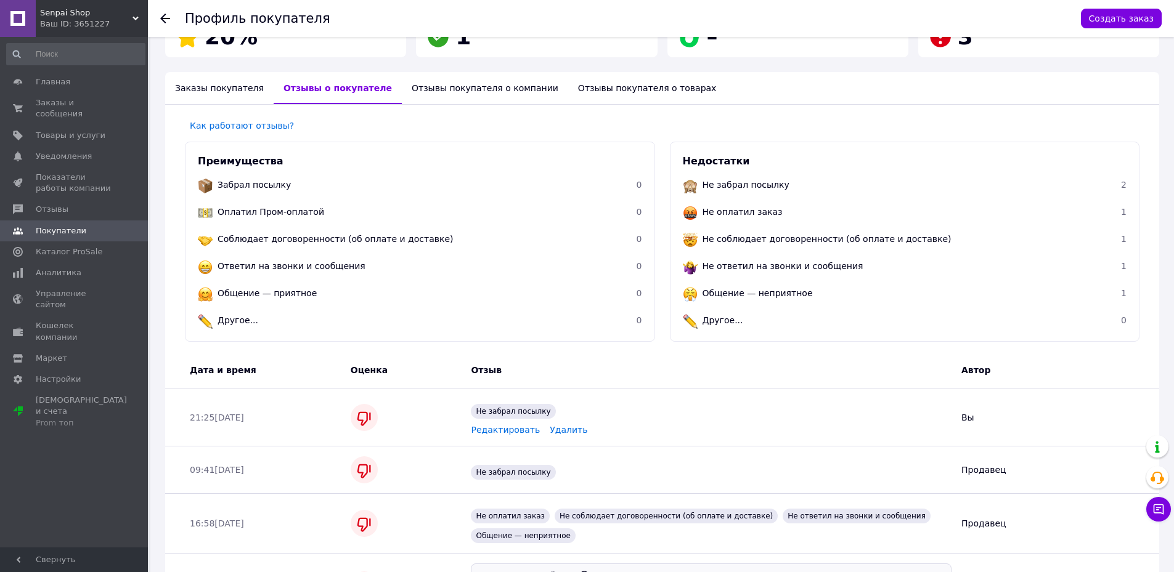
click at [229, 72] on div "Заказы покупателя" at bounding box center [219, 88] width 108 height 32
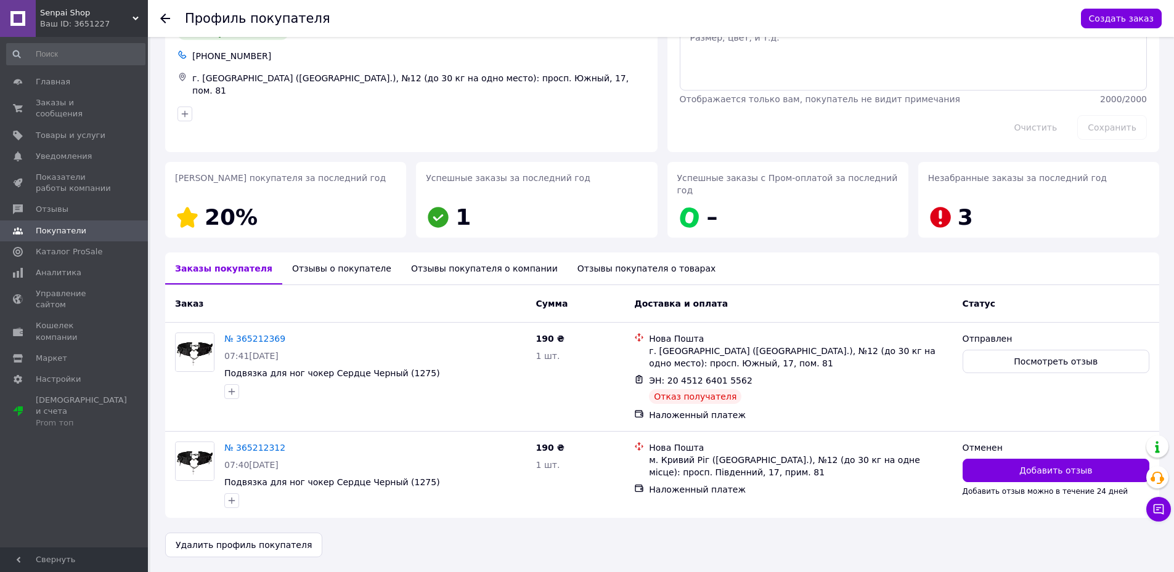
scroll to position [51, 0]
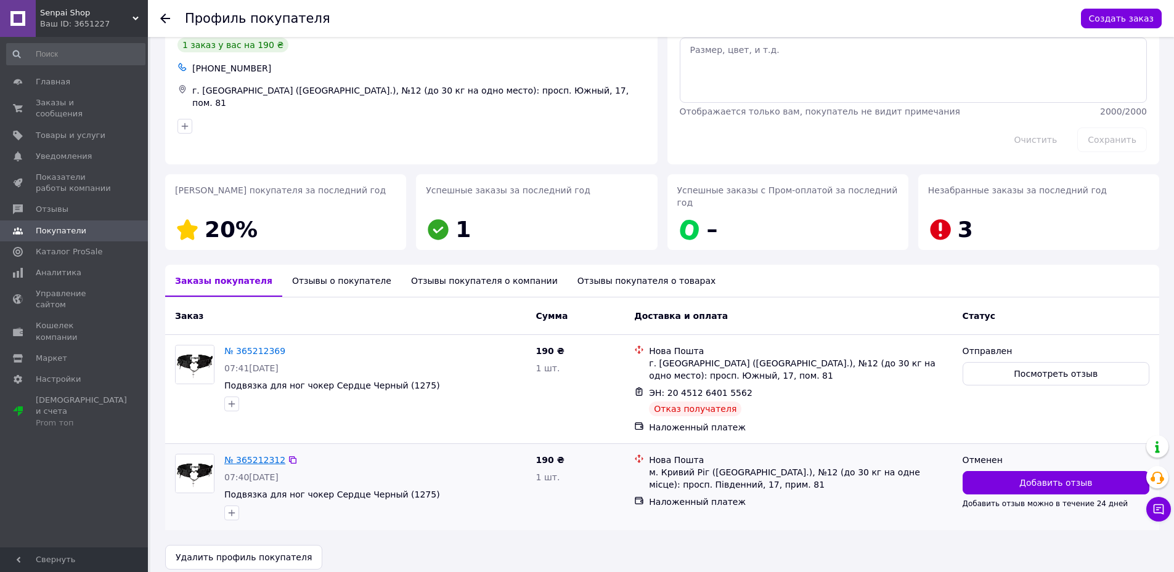
click at [247, 455] on link "№ 365212312" at bounding box center [254, 460] width 61 height 10
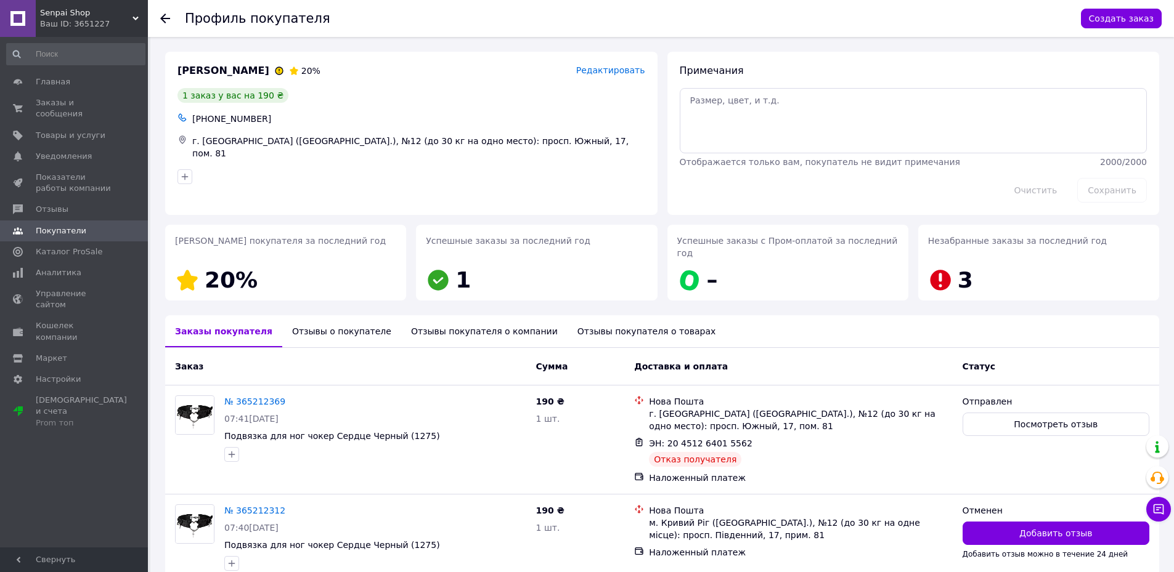
click at [323, 320] on div "Отзывы о покупателе" at bounding box center [341, 331] width 119 height 32
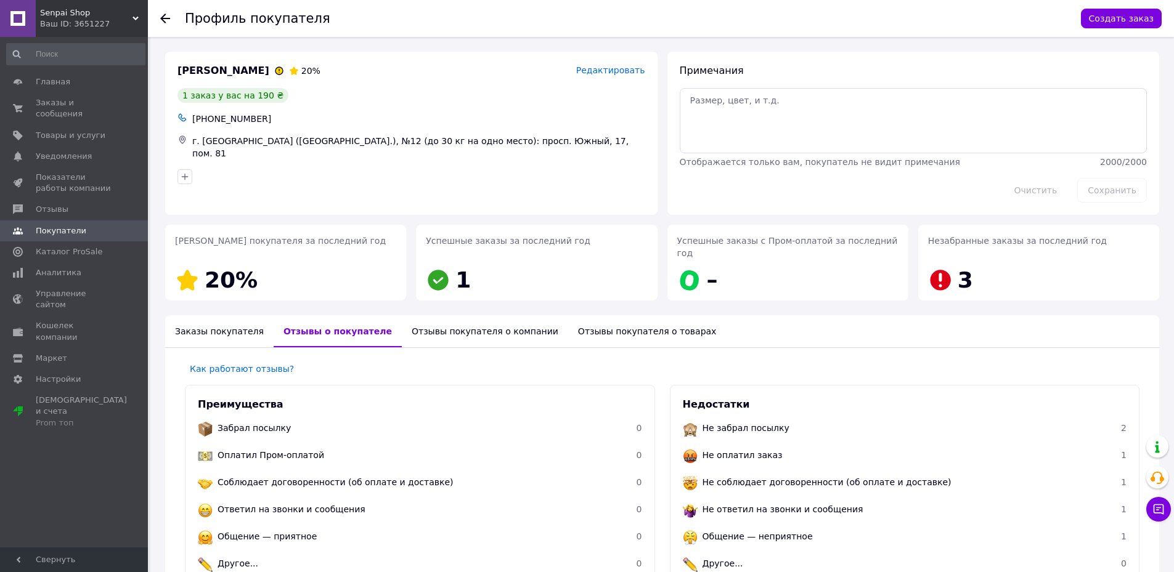
click at [241, 317] on div "Заказы покупателя" at bounding box center [219, 331] width 108 height 32
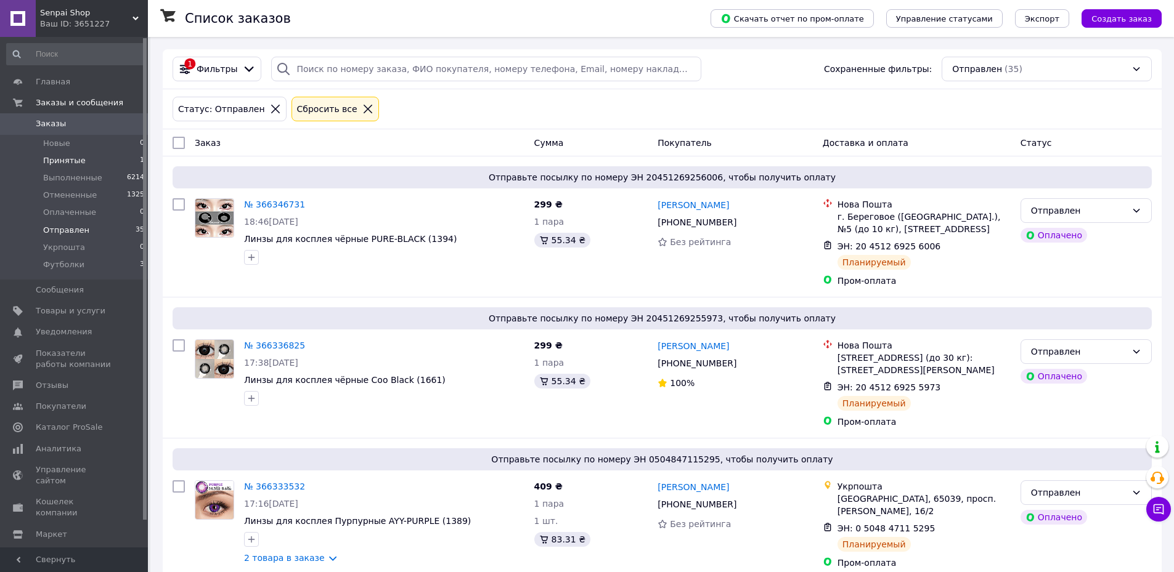
click at [76, 158] on span "Принятые" at bounding box center [64, 160] width 43 height 11
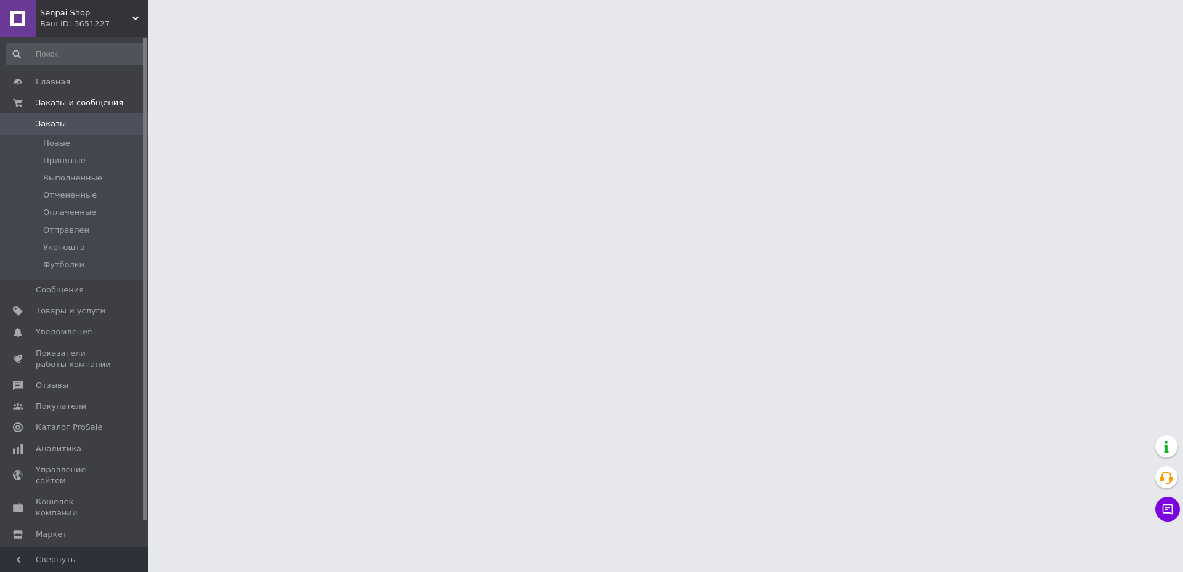
click at [117, 31] on div "Senpai Shop Ваш ID: 3651227" at bounding box center [92, 18] width 112 height 37
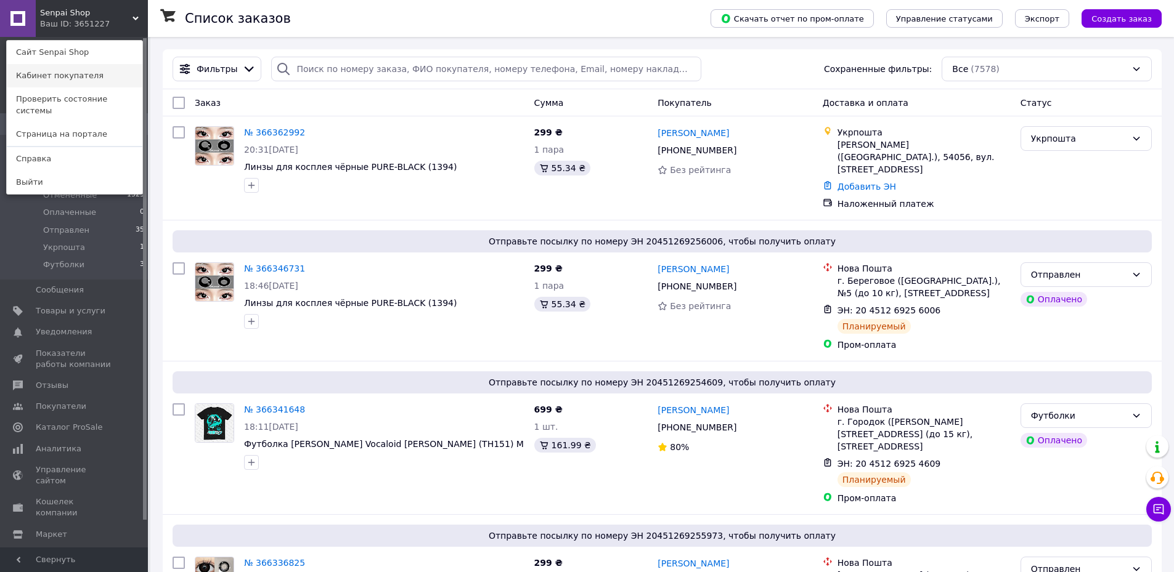
click at [63, 80] on link "Кабинет покупателя" at bounding box center [75, 75] width 136 height 23
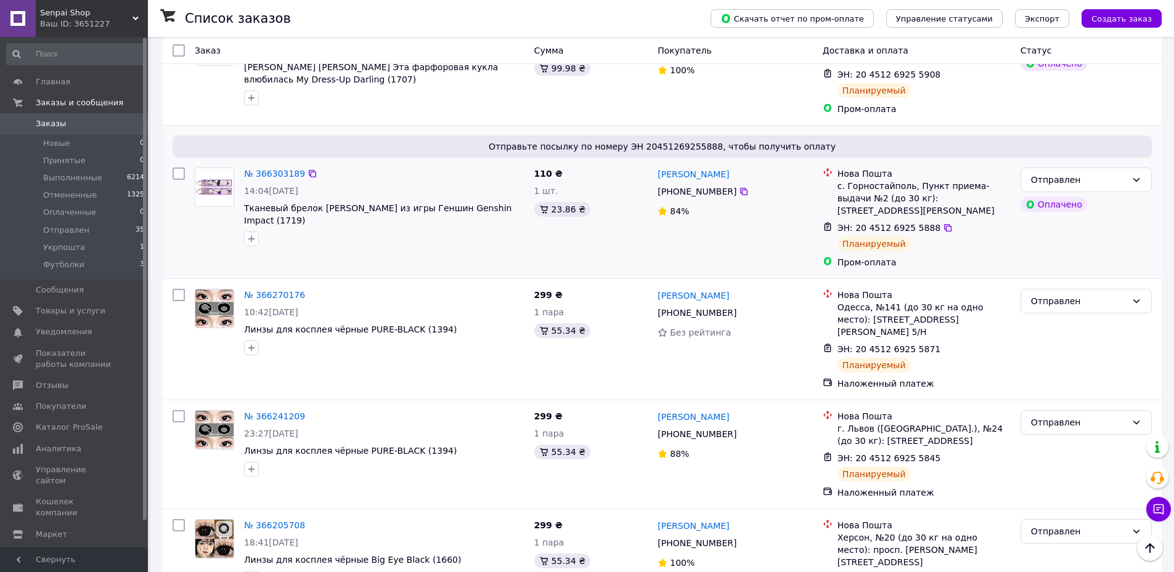
scroll to position [1294, 0]
